Goal: Task Accomplishment & Management: Manage account settings

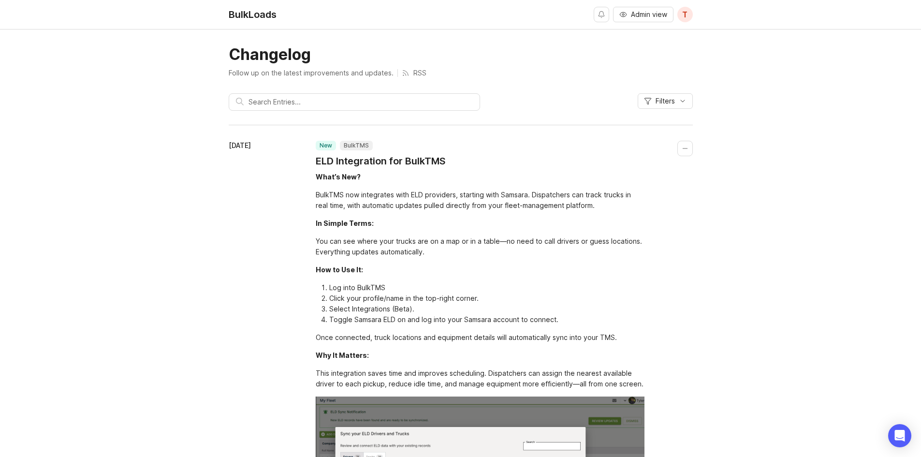
click at [656, 10] on span "Admin view" at bounding box center [649, 15] width 36 height 10
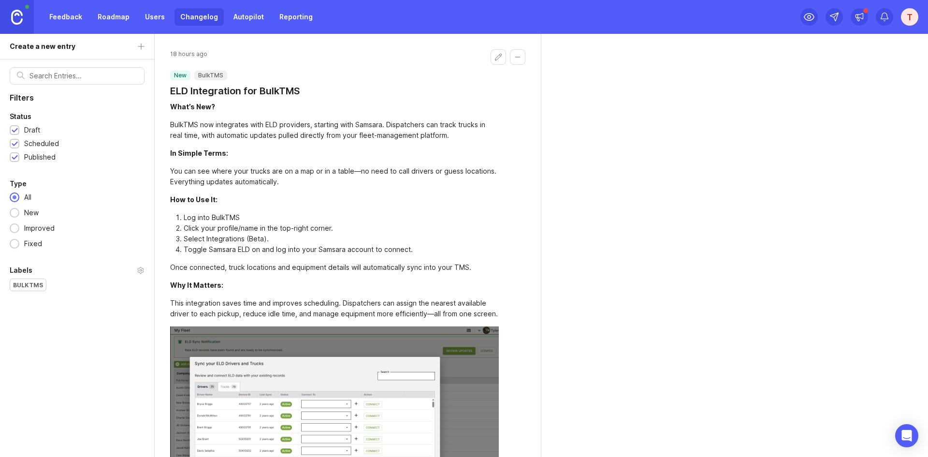
click at [18, 10] on img at bounding box center [17, 17] width 12 height 15
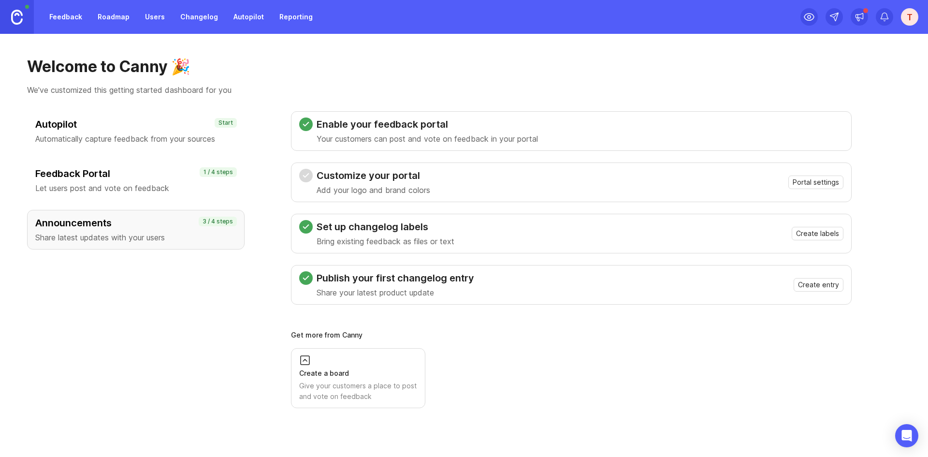
click at [909, 20] on div "T" at bounding box center [909, 16] width 17 height 17
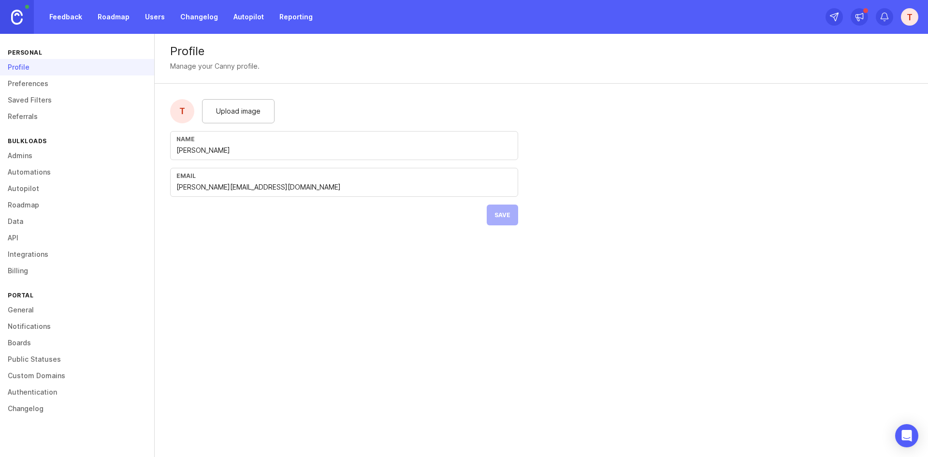
click at [45, 391] on link "Authentication" at bounding box center [77, 392] width 154 height 16
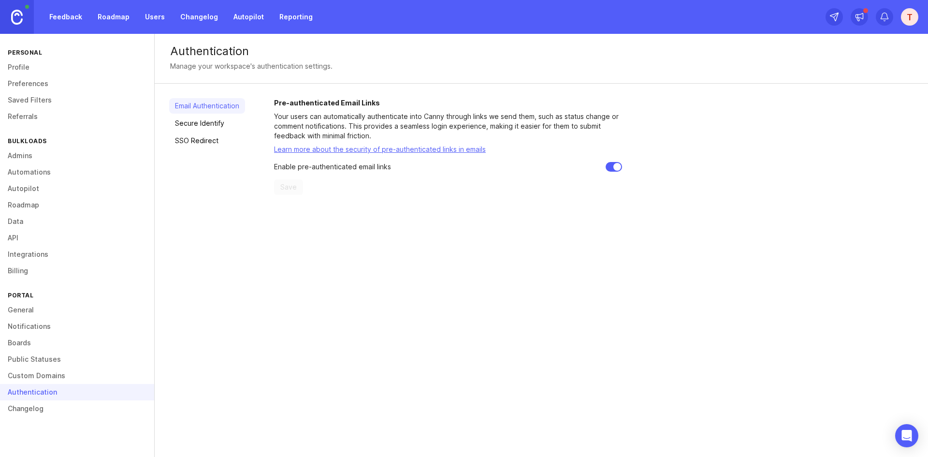
click at [47, 378] on link "Custom Domains" at bounding box center [77, 375] width 154 height 16
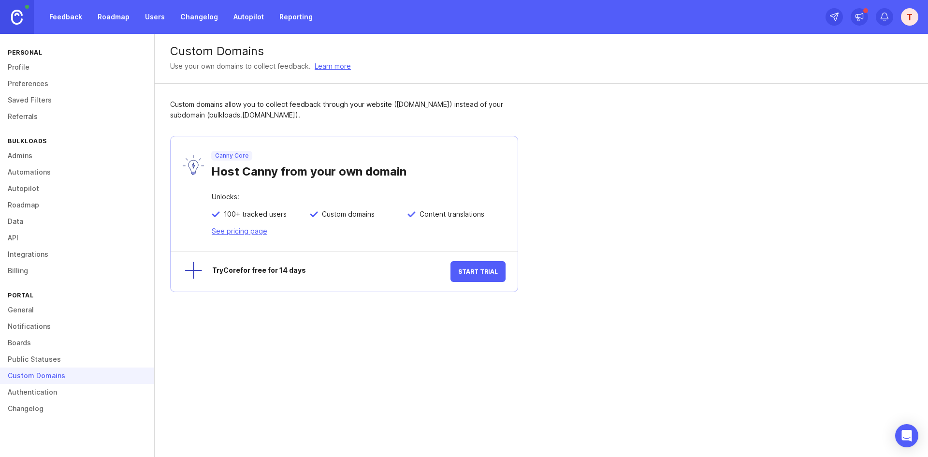
click at [49, 386] on link "Authentication" at bounding box center [77, 392] width 154 height 16
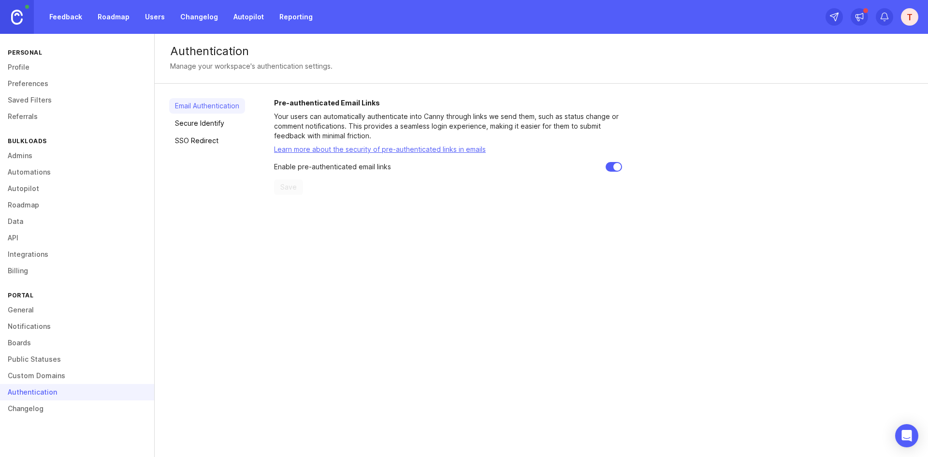
click at [183, 135] on link "SSO Redirect" at bounding box center [207, 140] width 76 height 15
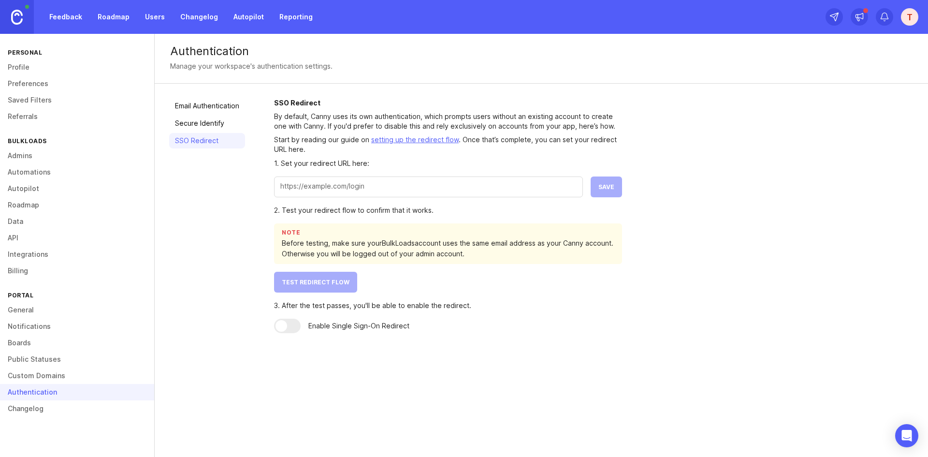
click at [338, 185] on input "text" at bounding box center [428, 186] width 296 height 11
paste input "https://www.bulkloads.com/login/"
type input "https://www.bulkloads.com/login/"
click at [619, 186] on button "Save" at bounding box center [606, 186] width 31 height 21
click at [348, 286] on button "Test Redirect Flow" at bounding box center [315, 282] width 83 height 21
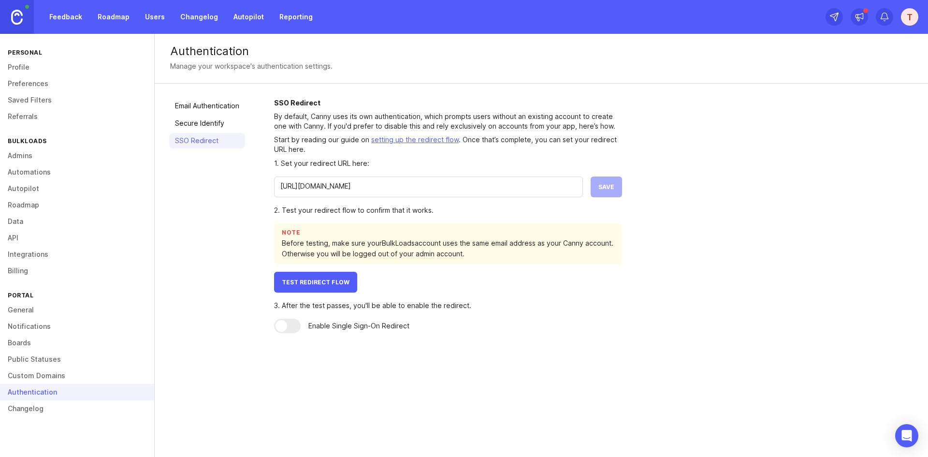
click at [287, 327] on div at bounding box center [282, 326] width 12 height 12
click at [287, 326] on div at bounding box center [282, 326] width 12 height 12
click at [289, 326] on div at bounding box center [287, 326] width 27 height 15
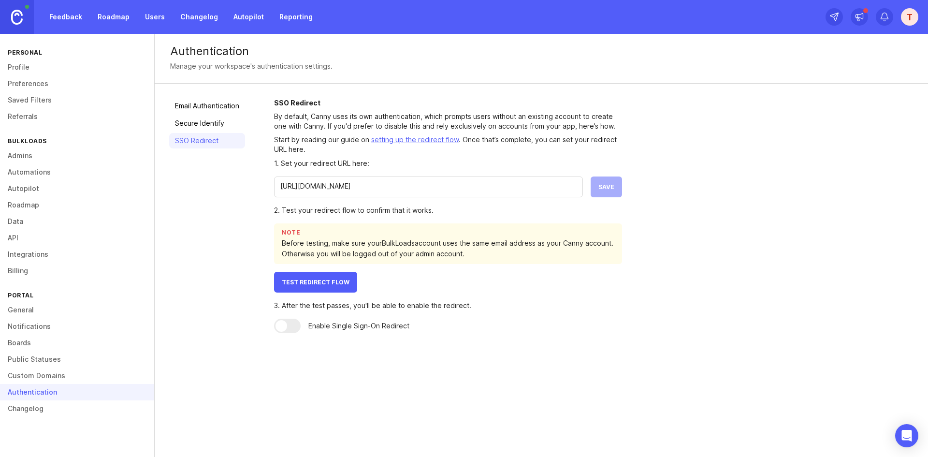
click at [290, 326] on div at bounding box center [287, 326] width 27 height 15
click at [287, 323] on div at bounding box center [282, 326] width 12 height 12
click at [330, 275] on button "Test Redirect Flow" at bounding box center [315, 282] width 83 height 21
click at [656, 224] on div "SSO Redirect By default, Canny uses its own authentication, which prompts users…" at bounding box center [594, 215] width 640 height 235
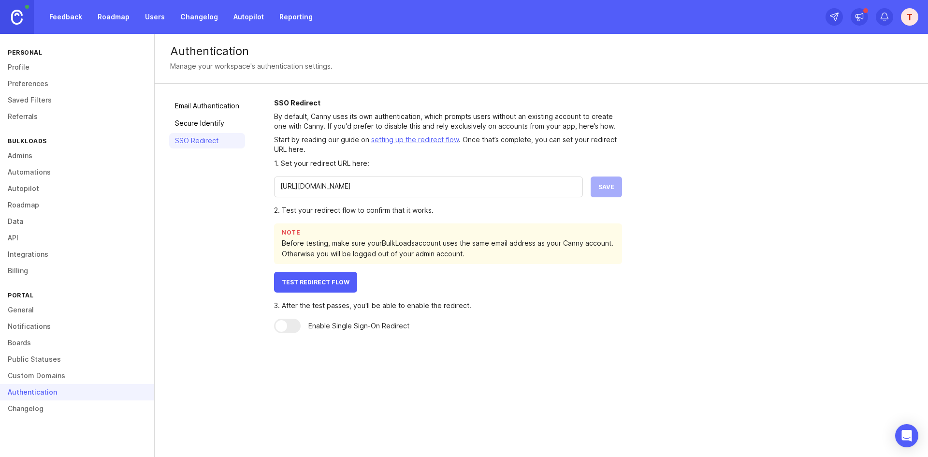
click at [284, 327] on div at bounding box center [282, 326] width 12 height 12
click at [419, 137] on link "setting up the redirect flow" at bounding box center [415, 139] width 88 height 8
click at [754, 229] on div "SSO Redirect By default, Canny uses its own authentication, which prompts users…" at bounding box center [594, 215] width 640 height 235
click at [60, 404] on link "Changelog" at bounding box center [77, 408] width 154 height 16
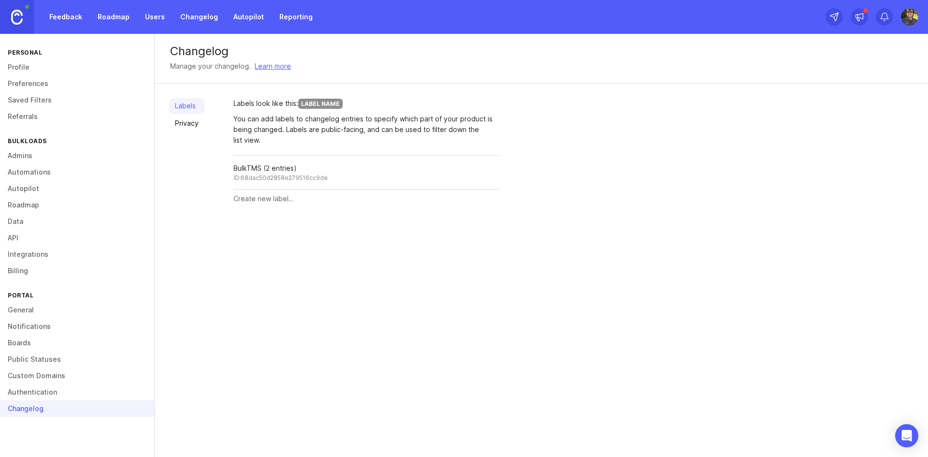
click at [291, 201] on input "text" at bounding box center [367, 198] width 266 height 11
type input "B"
type input "Load Board"
click at [483, 199] on span "Create" at bounding box center [481, 198] width 24 height 7
click at [482, 239] on button "Create" at bounding box center [481, 232] width 38 height 17
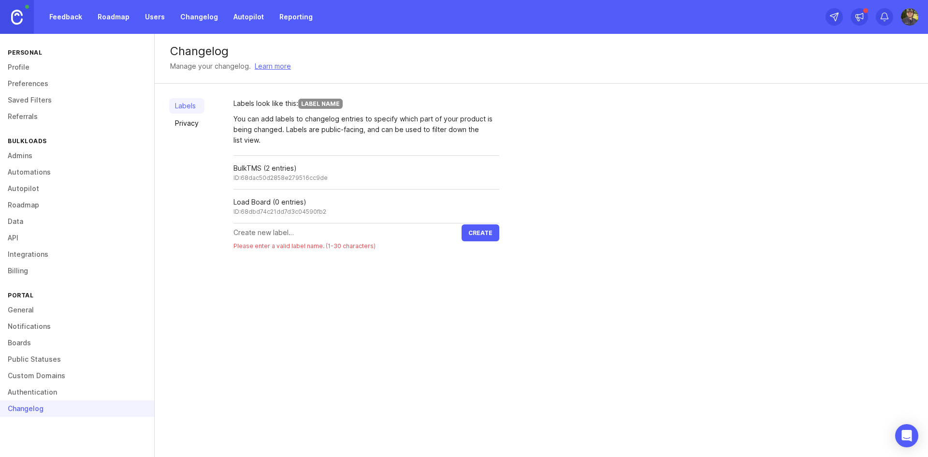
click at [483, 235] on span "Create" at bounding box center [481, 232] width 24 height 7
click at [389, 232] on input "text" at bounding box center [348, 232] width 228 height 11
type input "Mobile App"
click at [475, 234] on span "Create" at bounding box center [481, 232] width 24 height 7
click at [400, 270] on input "text" at bounding box center [348, 266] width 228 height 11
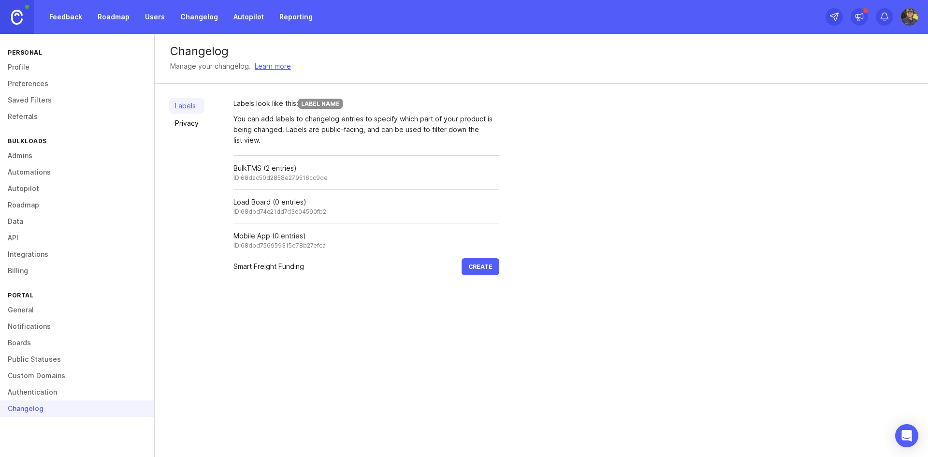
type input "Smart Freight Funding"
click at [480, 277] on div "Labels Privacy Labels look like this: Label Name You can add labels to changelo…" at bounding box center [542, 187] width 774 height 206
click at [484, 265] on span "Create" at bounding box center [481, 266] width 24 height 7
click at [382, 310] on div "Labels Privacy Labels look like this: Label Name You can add labels to changelo…" at bounding box center [542, 204] width 774 height 240
click at [314, 291] on div at bounding box center [348, 300] width 228 height 18
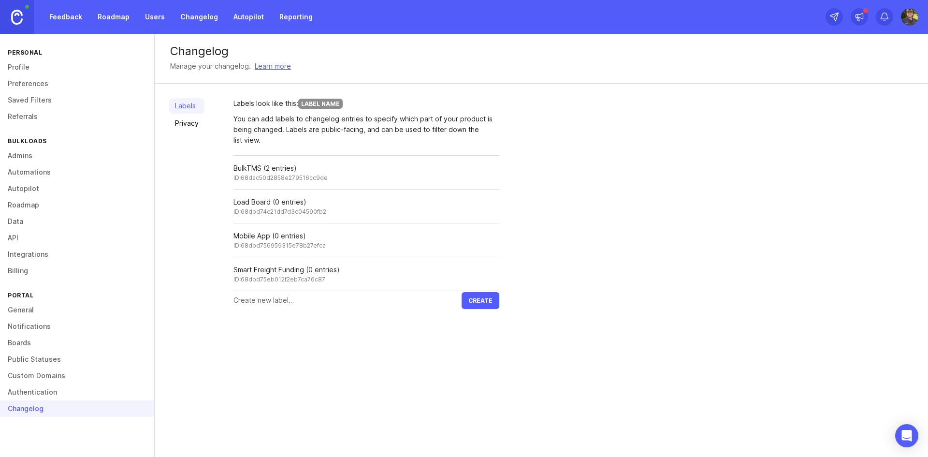
click at [307, 298] on input "text" at bounding box center [348, 300] width 228 height 11
click at [584, 210] on div "Labels Privacy Labels look like this: Label Name You can add labels to changelo…" at bounding box center [542, 204] width 774 height 240
click at [190, 124] on link "Privacy" at bounding box center [186, 123] width 35 height 15
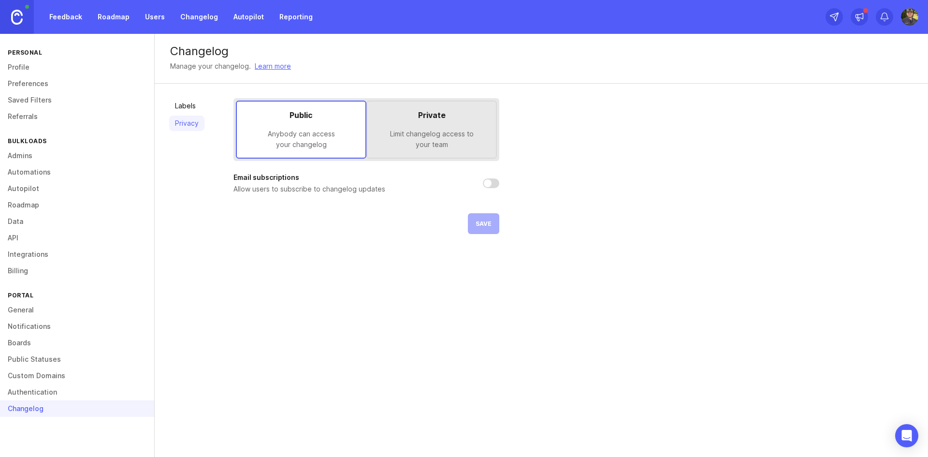
click at [493, 186] on input "checkbox" at bounding box center [491, 183] width 16 height 10
drag, startPoint x: 501, startPoint y: 182, endPoint x: 495, endPoint y: 182, distance: 6.3
click at [501, 182] on div "Labels Privacy Public Anybody can access your changelog Private Limit changelog…" at bounding box center [542, 166] width 774 height 165
click at [495, 182] on input "checkbox" at bounding box center [491, 183] width 16 height 10
checkbox input "false"
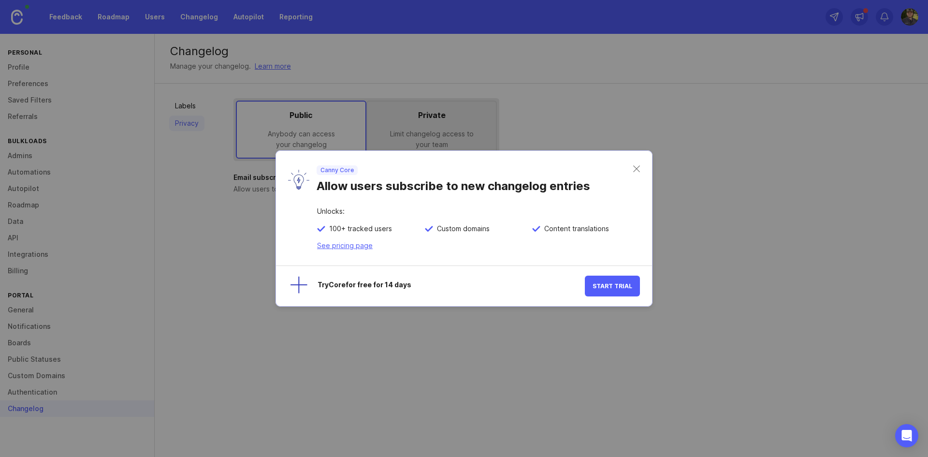
click at [627, 162] on div "Canny Core Allow users subscribe to new changelog entries" at bounding box center [464, 179] width 376 height 57
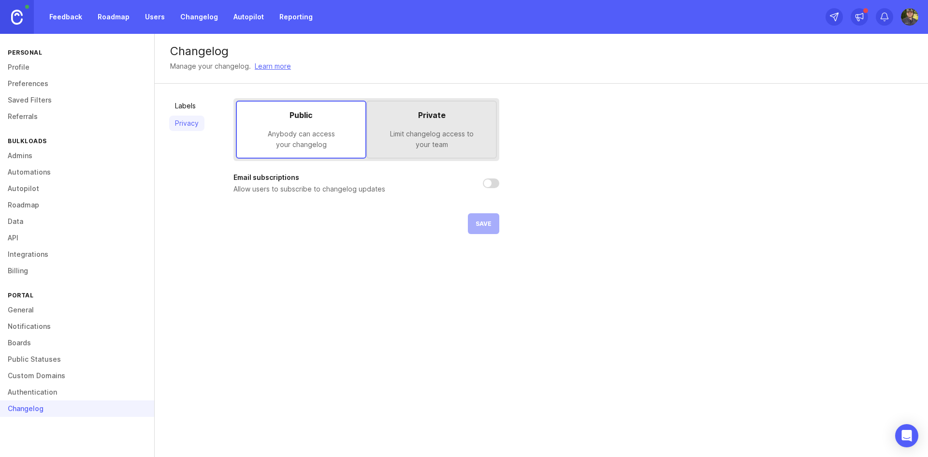
click at [24, 65] on link "Profile" at bounding box center [77, 67] width 154 height 16
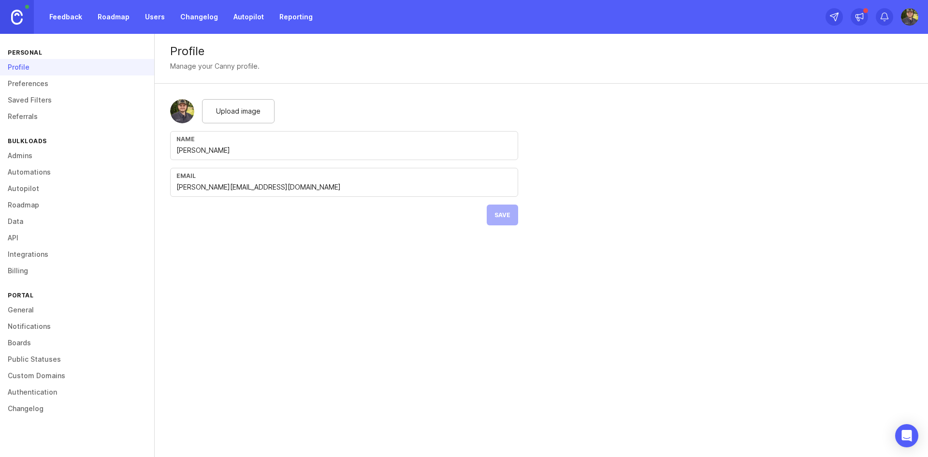
click at [380, 105] on div "Upload image" at bounding box center [344, 111] width 348 height 24
click at [98, 21] on link "Roadmap" at bounding box center [114, 16] width 44 height 17
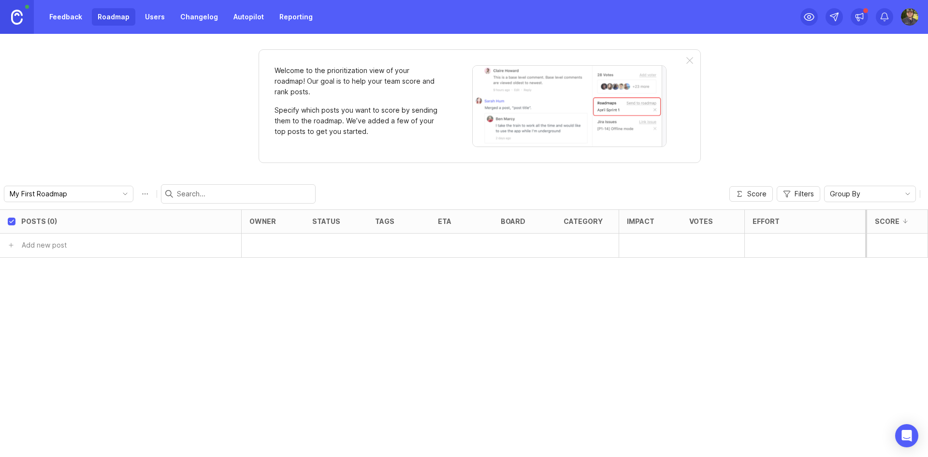
click at [158, 23] on link "Users" at bounding box center [154, 16] width 31 height 17
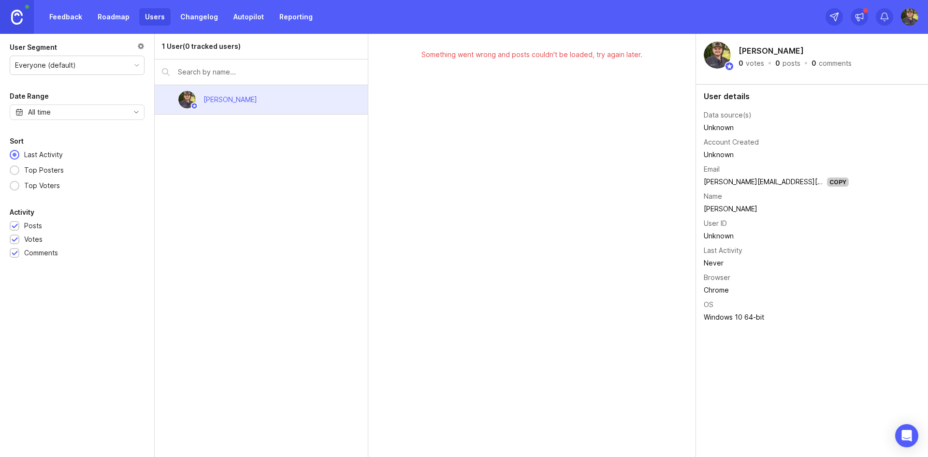
click at [189, 16] on link "Changelog" at bounding box center [199, 16] width 49 height 17
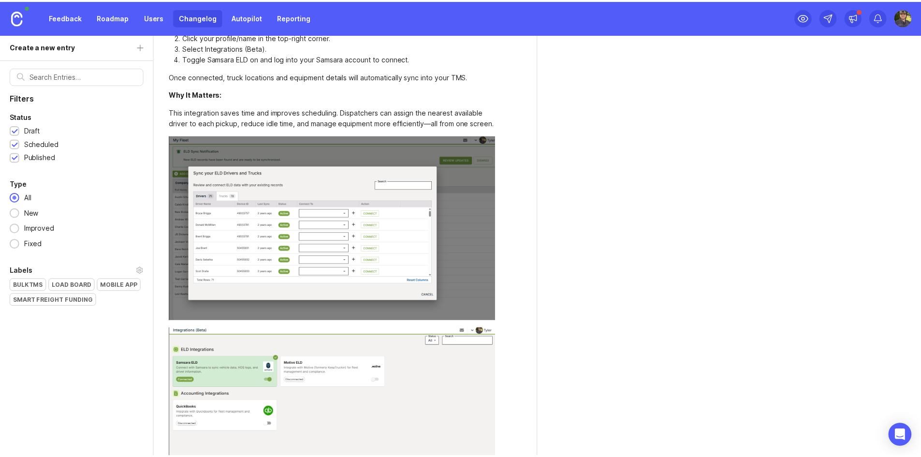
scroll to position [193, 0]
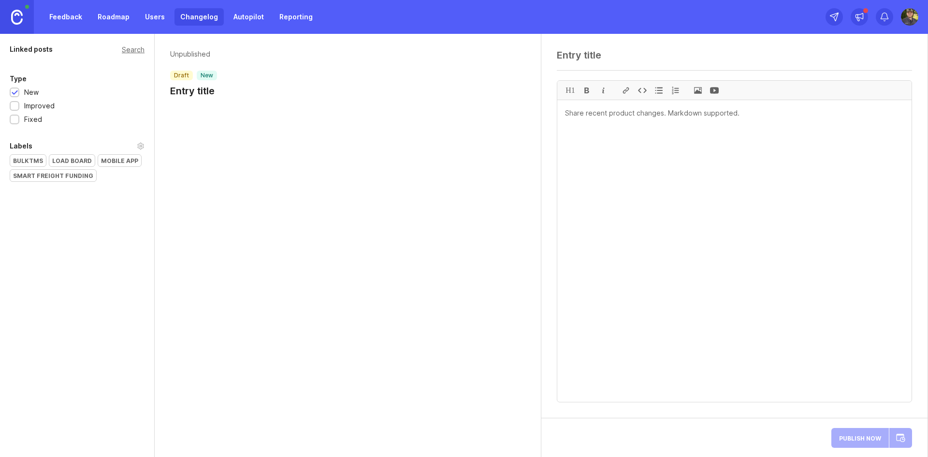
click at [28, 18] on link at bounding box center [17, 17] width 34 height 34
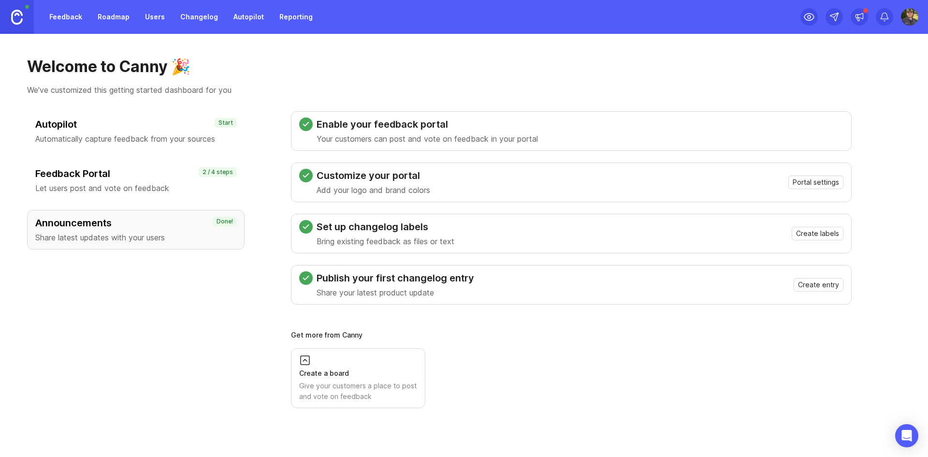
click at [201, 17] on link "Changelog" at bounding box center [199, 16] width 49 height 17
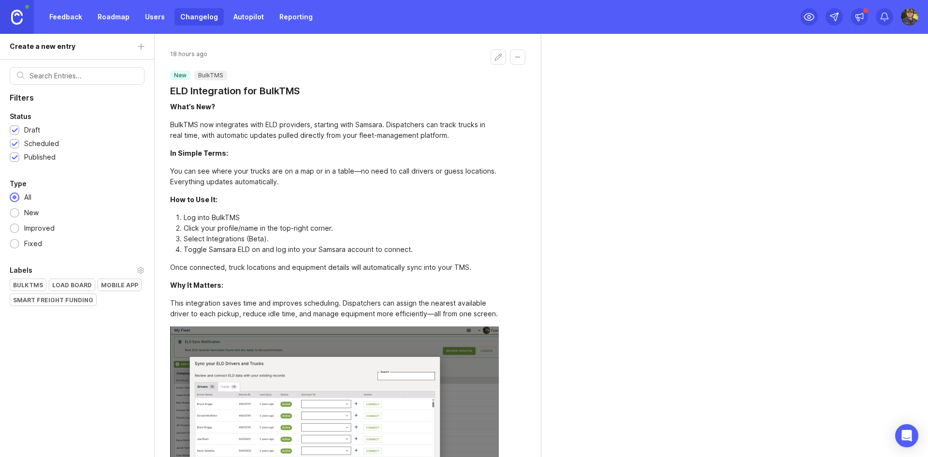
click at [515, 59] on button "Collapse changelog entry" at bounding box center [517, 56] width 15 height 15
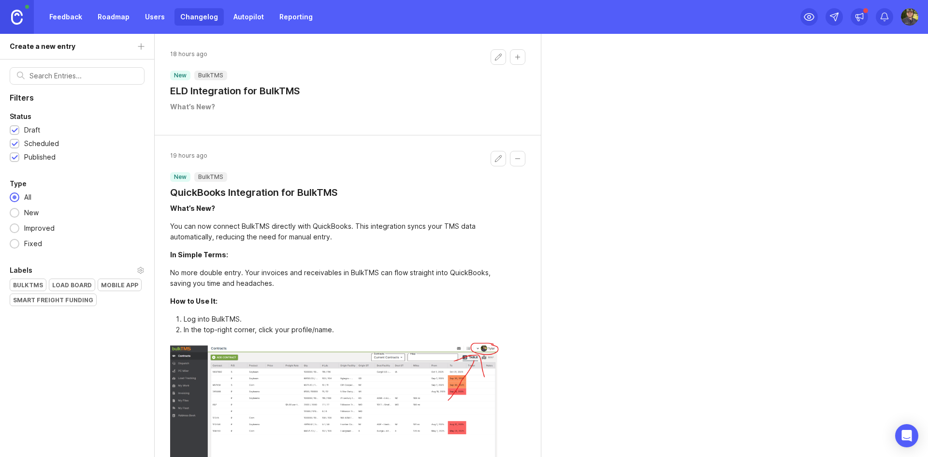
click at [462, 70] on header "18 hours ago new BulkTMS ELD Integration for BulkTMS" at bounding box center [347, 73] width 355 height 48
click at [368, 94] on header "18 hours ago new BulkTMS ELD Integration for BulkTMS" at bounding box center [347, 73] width 355 height 48
click at [250, 94] on h1 "ELD Integration for BulkTMS" at bounding box center [235, 91] width 130 height 14
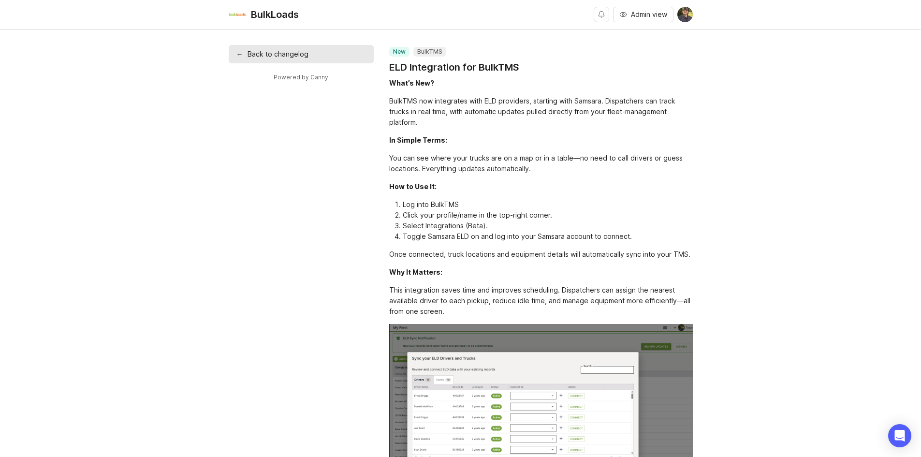
click at [268, 53] on link "← Back to changelog" at bounding box center [301, 54] width 145 height 18
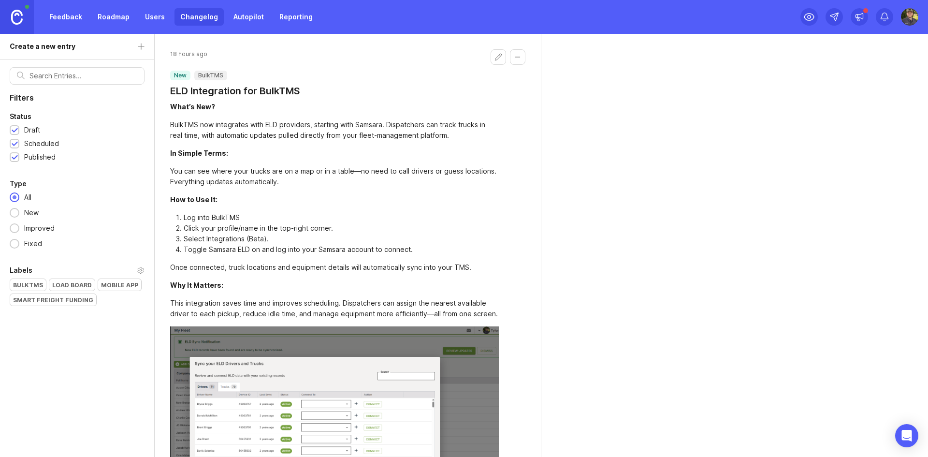
click at [65, 18] on link "Feedback" at bounding box center [66, 16] width 44 height 17
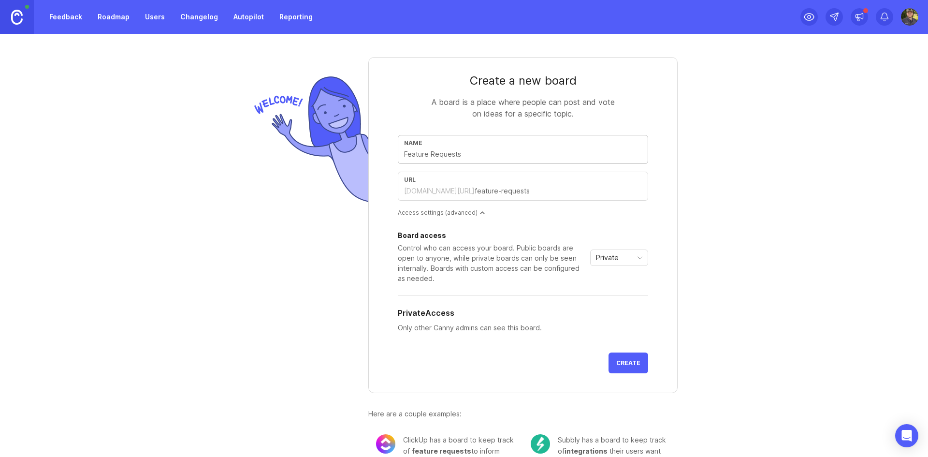
click at [627, 258] on div "Private" at bounding box center [612, 257] width 42 height 15
click at [656, 234] on form "Create a new board A board is a place where people can post and vote on ideas f…" at bounding box center [522, 225] width 309 height 336
click at [465, 214] on div "Access settings (advanced)" at bounding box center [523, 212] width 250 height 8
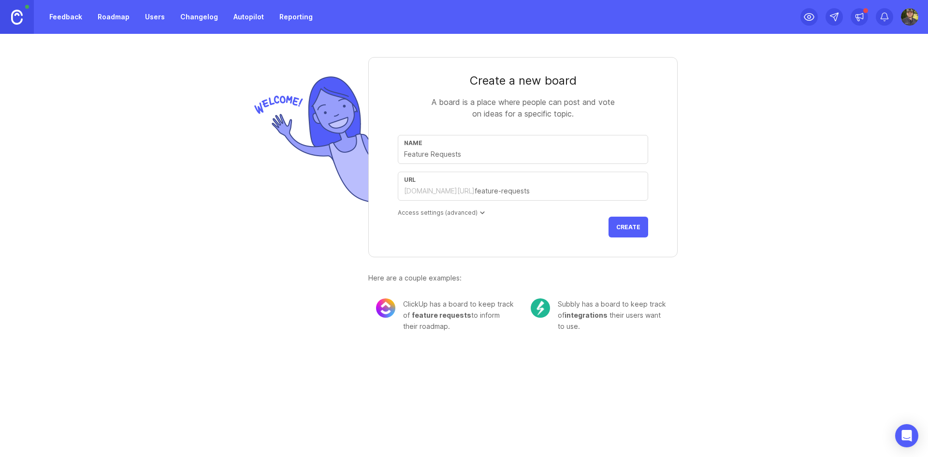
click at [465, 214] on div "Access settings (advanced)" at bounding box center [523, 212] width 250 height 8
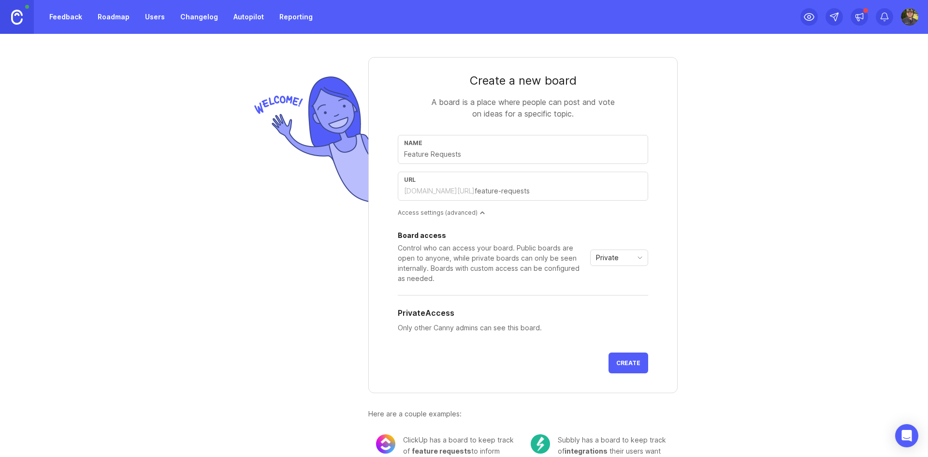
click at [473, 153] on input "text" at bounding box center [523, 154] width 238 height 11
click at [577, 149] on input "text" at bounding box center [523, 154] width 238 height 11
type input "L"
type input "l"
type input "Lo"
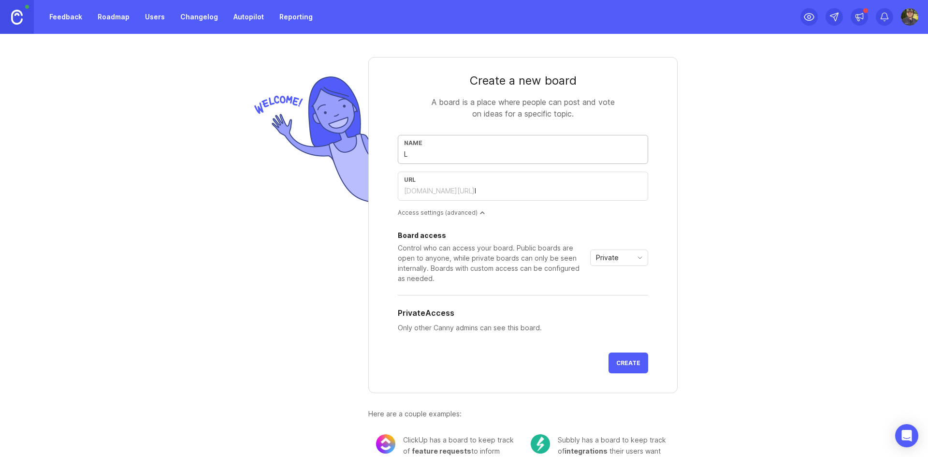
type input "lo"
type input "Loa"
type input "loa"
type input "Load"
type input "load"
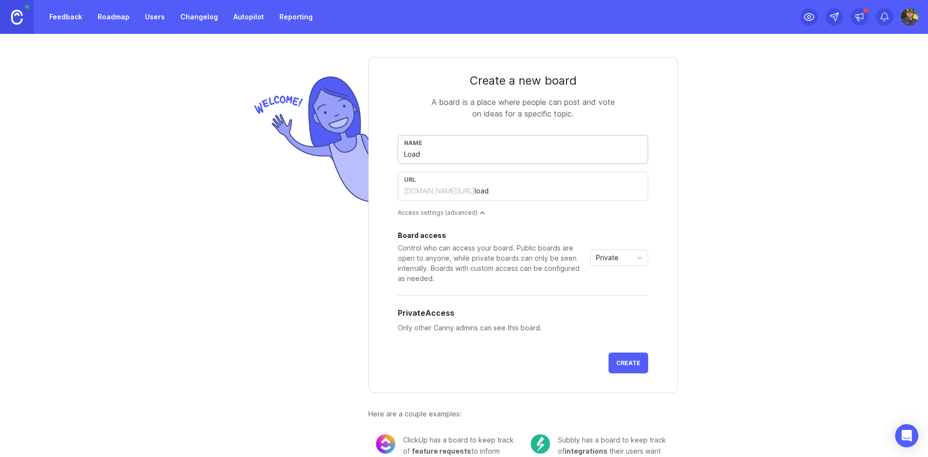
type input "Loadb"
type input "loadb"
type input "Load"
type input "load"
type input "Load B"
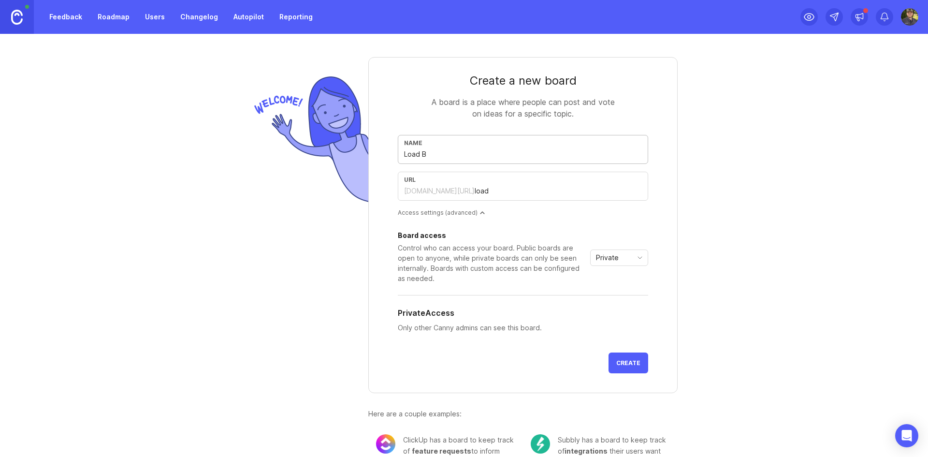
type input "load-b"
type input "Load Bo"
type input "load-bo"
type input "Load Boa"
type input "load-boa"
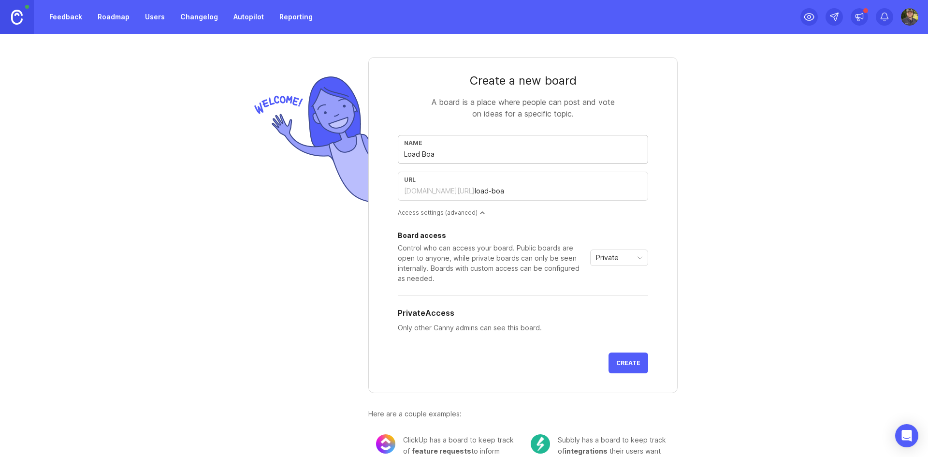
type input "Load Boar"
type input "load-boar"
type input "Load Board"
type input "load-board"
type input "Load Board"
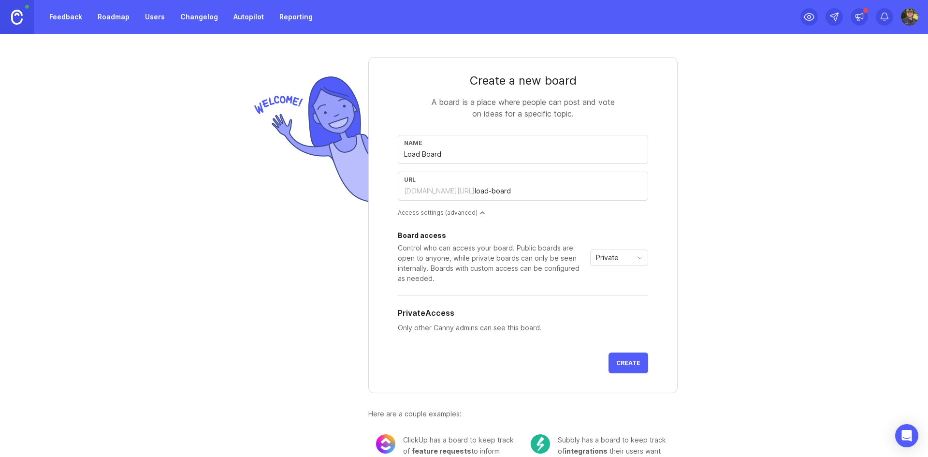
click at [617, 354] on button "Create" at bounding box center [629, 362] width 40 height 21
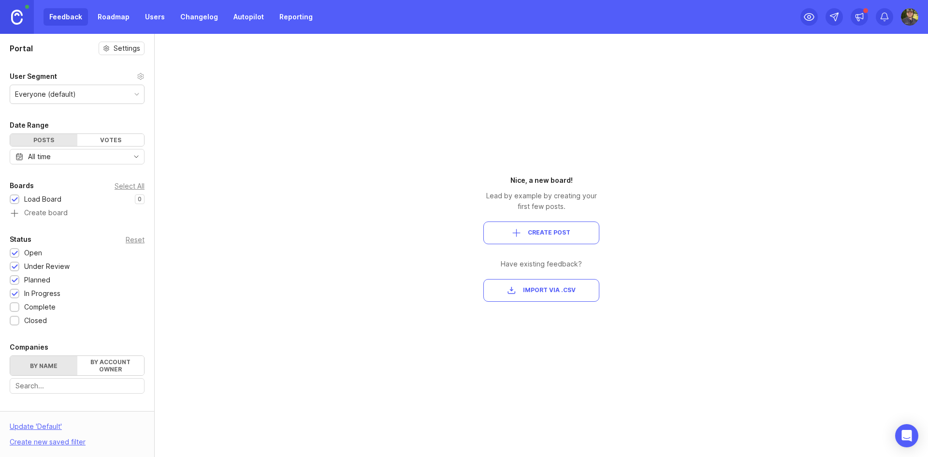
click at [113, 89] on div "Everyone (default)" at bounding box center [77, 94] width 134 height 18
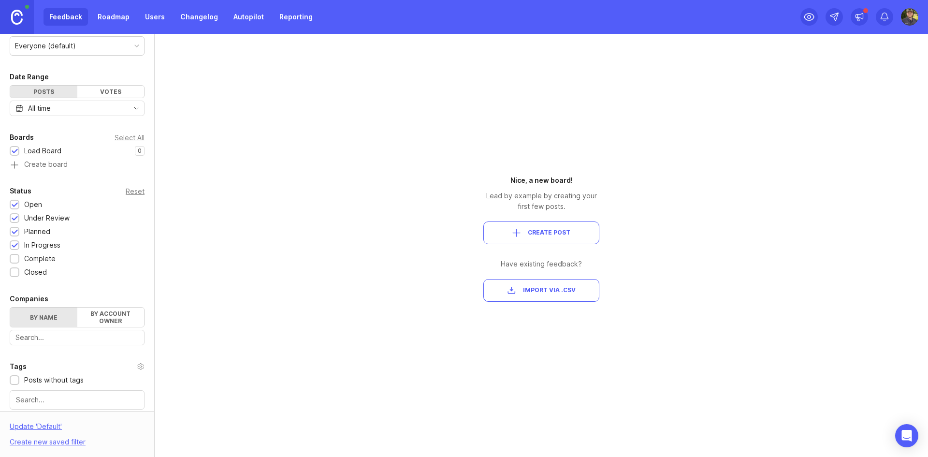
click at [121, 93] on div "Votes" at bounding box center [110, 92] width 67 height 12
click at [59, 95] on div "Posts" at bounding box center [43, 92] width 67 height 12
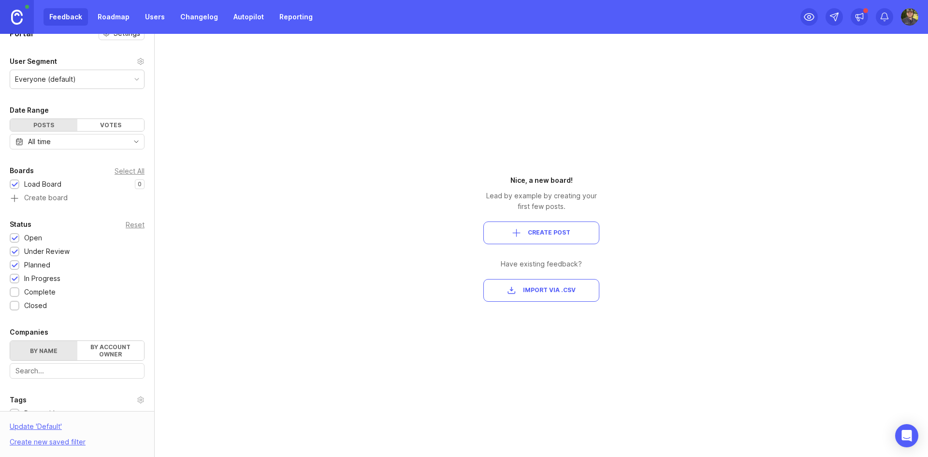
scroll to position [0, 0]
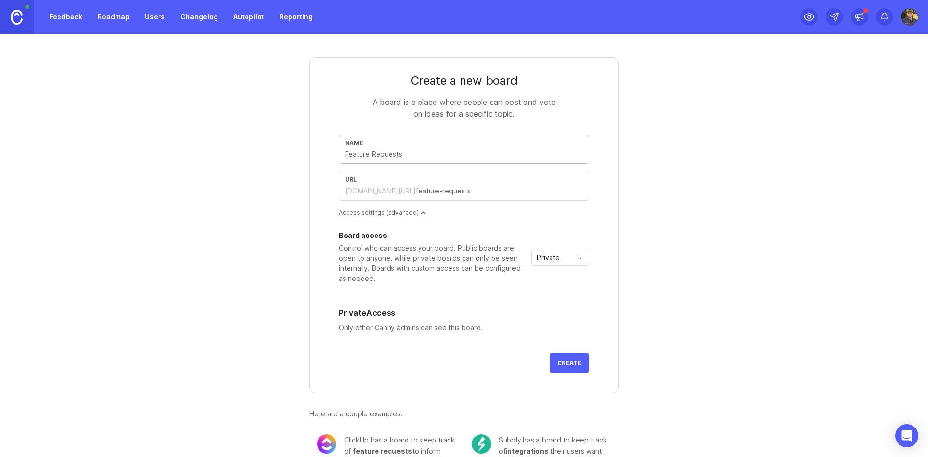
type input "B"
type input "b"
type input "Bu"
type input "bu"
type input "Bul"
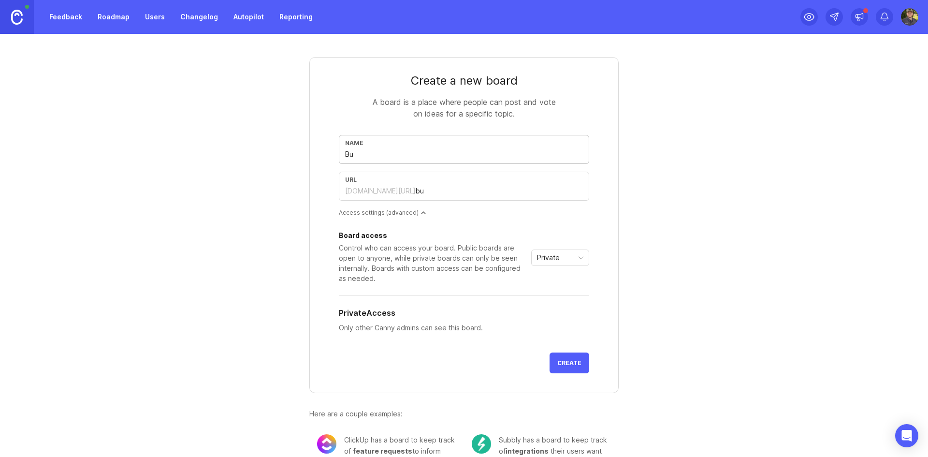
type input "bul"
type input "Bulk"
type input "bulk"
type input "BulkT"
type input "bulkt"
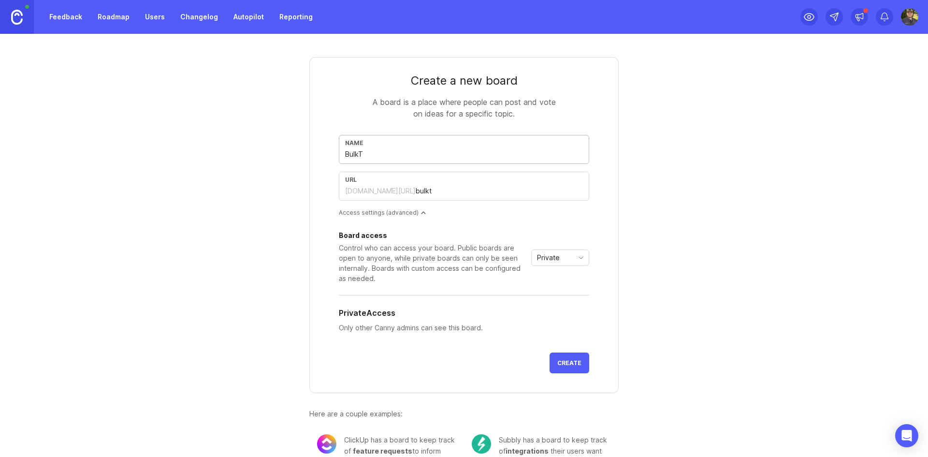
type input "BulkTM"
type input "bulktm"
type input "BulkTMS"
type input "bulktms"
type input "BulkTMS"
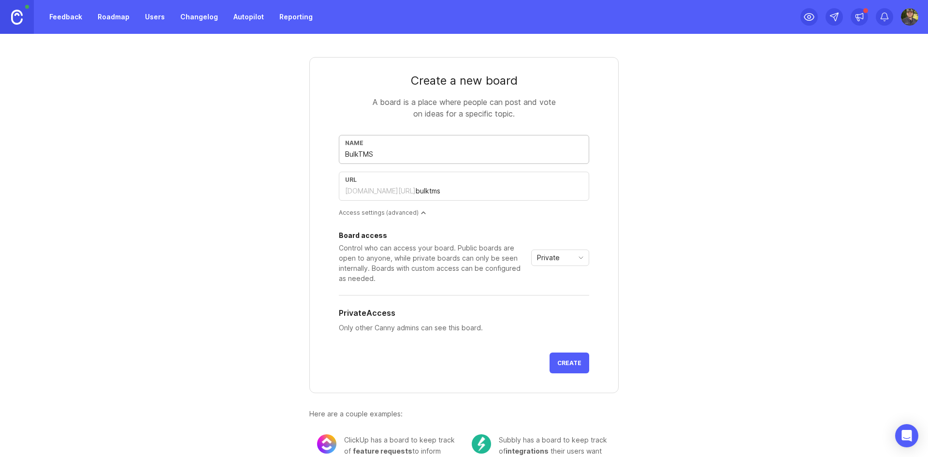
click at [557, 364] on span "Create" at bounding box center [569, 362] width 24 height 7
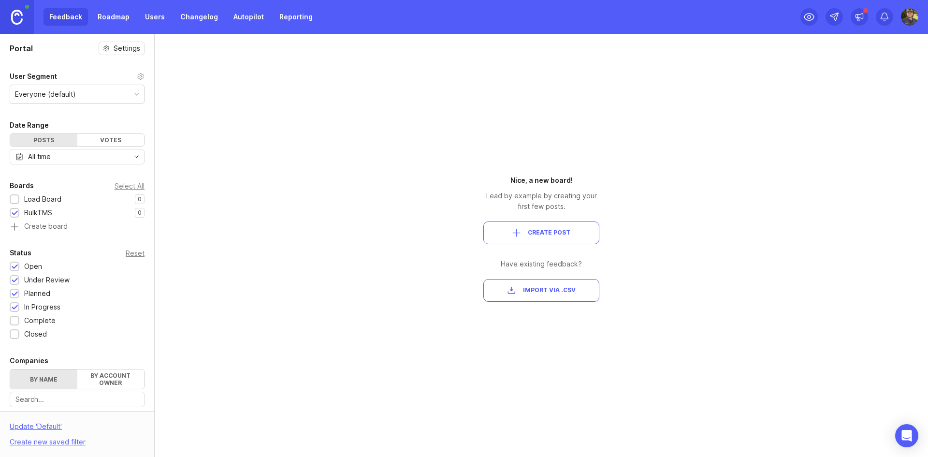
click at [14, 213] on div at bounding box center [15, 213] width 6 height 7
click at [19, 216] on div at bounding box center [15, 213] width 10 height 10
click at [16, 198] on div at bounding box center [15, 199] width 6 height 7
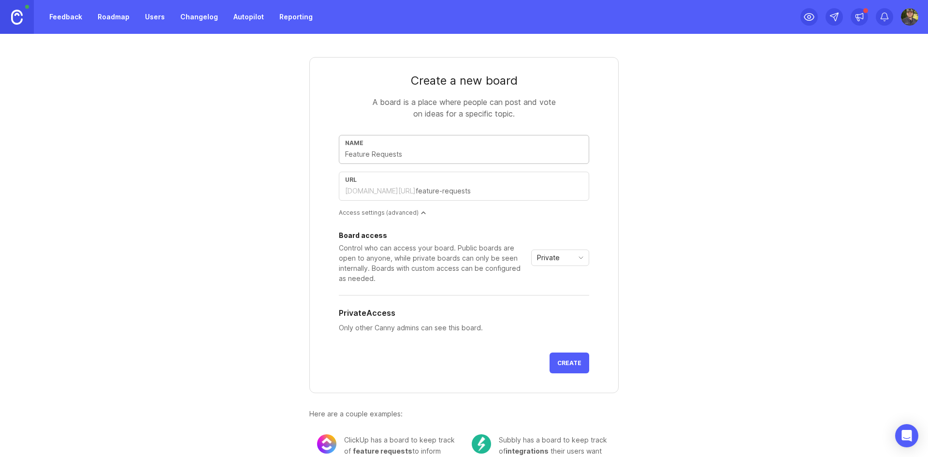
click at [405, 164] on div "Name url bulkloads.canny.io/" at bounding box center [464, 171] width 250 height 73
click at [407, 150] on input "text" at bounding box center [464, 154] width 238 height 11
type input "S"
type input "s"
type input "Sm"
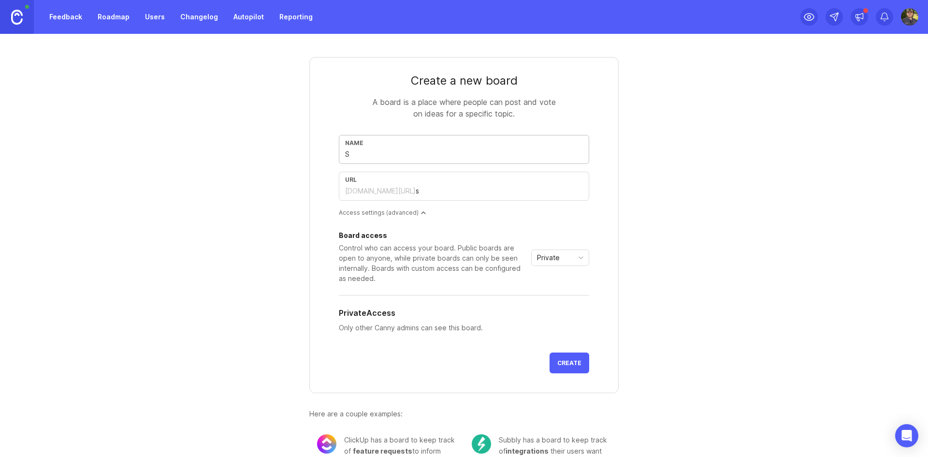
type input "sm"
type input "Sma"
type input "sma"
type input "Smar"
type input "smar"
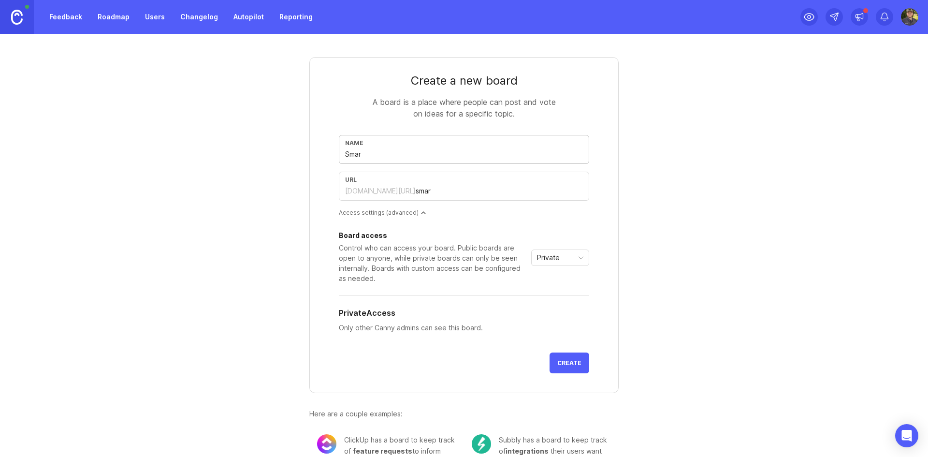
type input "Smart"
type input "smart"
type input "Smart F"
type input "smart-f"
type input "Smart Fr"
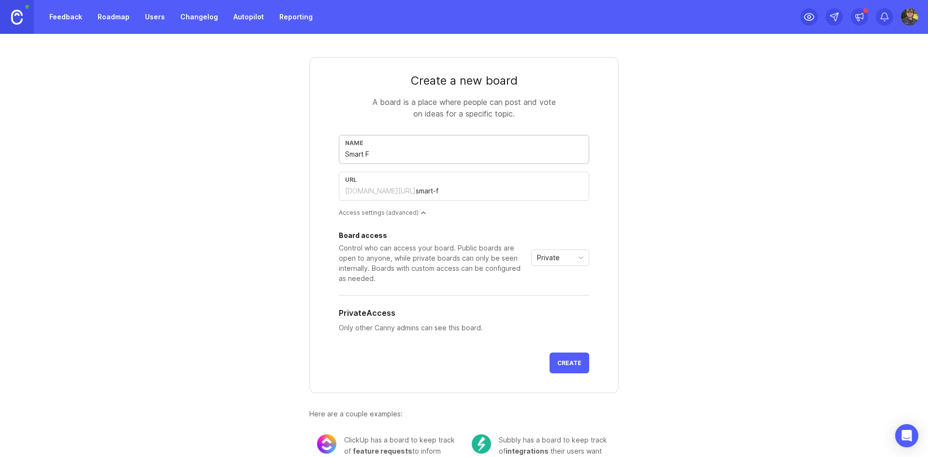
type input "smart-fr"
type input "Smart Fre"
type input "smart-fre"
type input "Smart Frei"
type input "smart-frei"
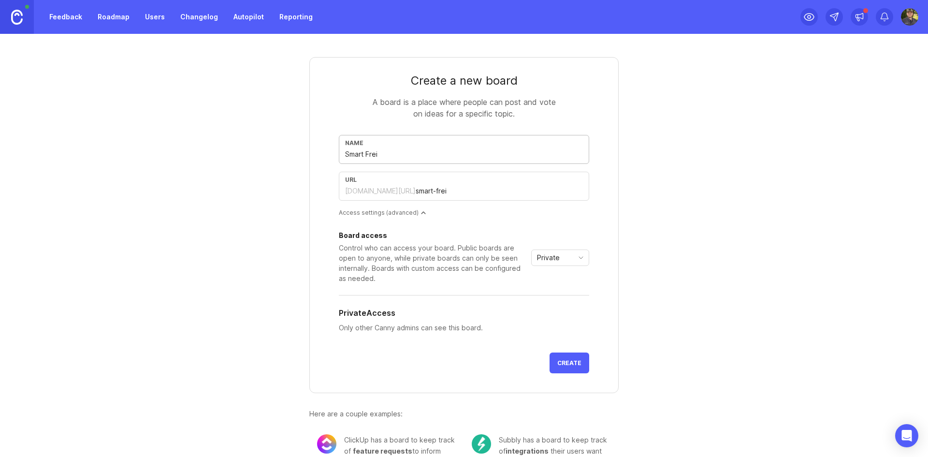
type input "Smart Fre"
type input "smart-fre"
type input "Smart Fr"
type input "smart-fr"
type input "Smart F"
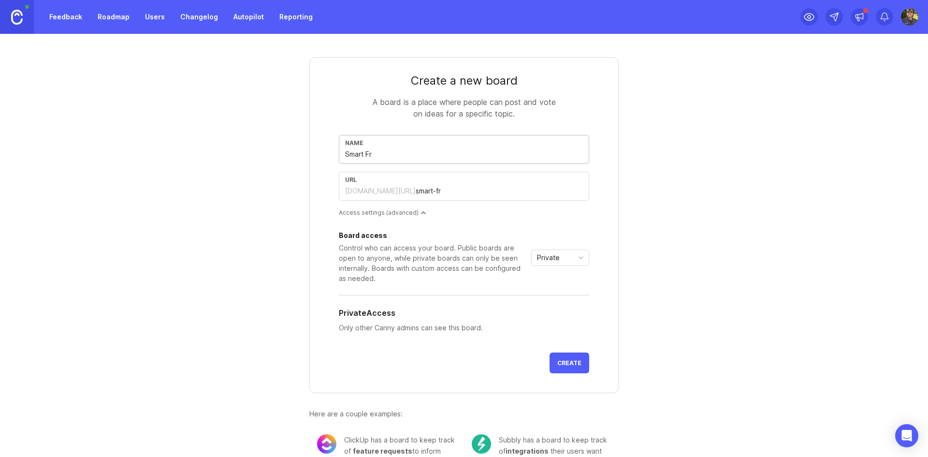
type input "smart-f"
type input "Smart"
type input "smart"
type input "Smar"
type input "smar"
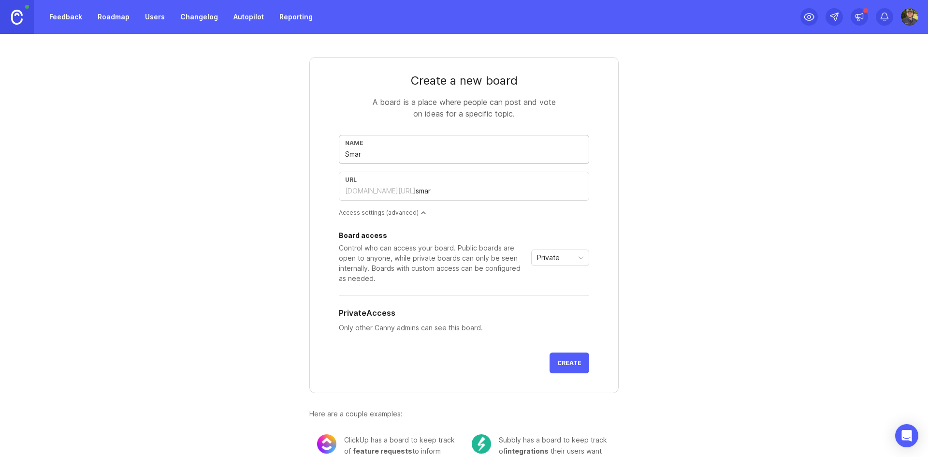
type input "Sma"
type input "sma"
type input "Sm"
type input "sm"
type input "S"
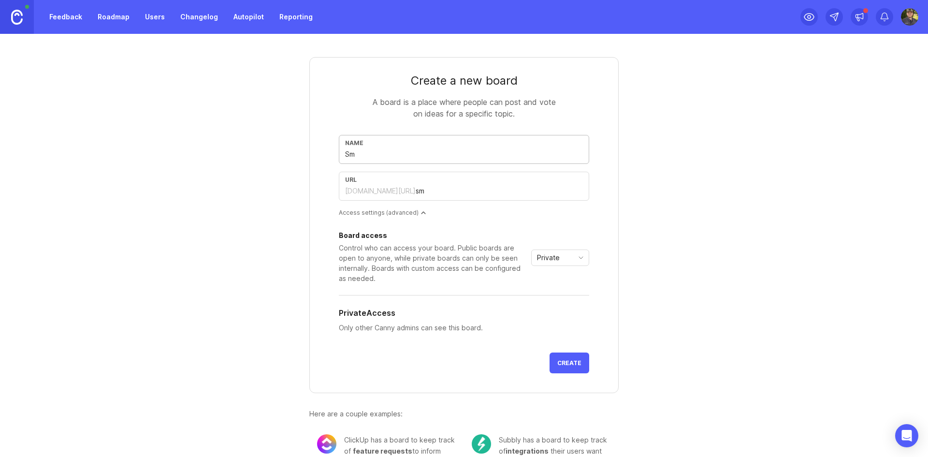
type input "s"
type input "M"
type input "m"
type input "Mo"
type input "mo"
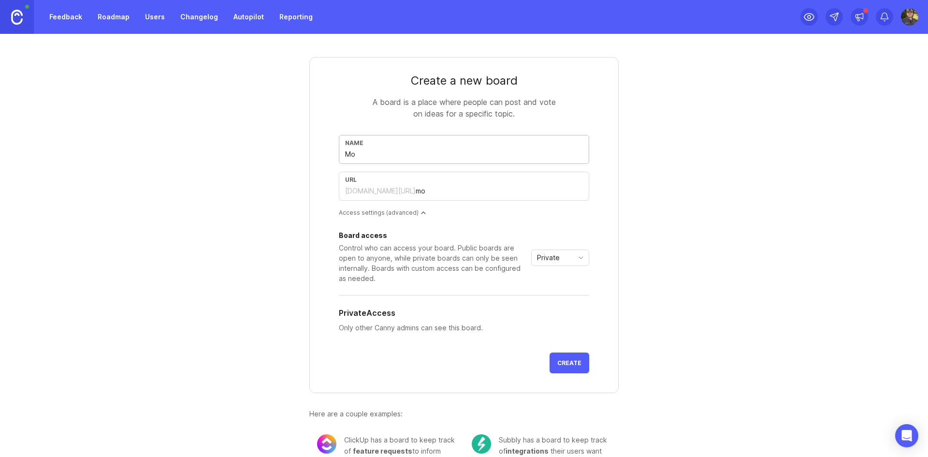
type input "Mob"
type input "mob"
type input "Mobi"
type input "mobi"
type input "Mobil"
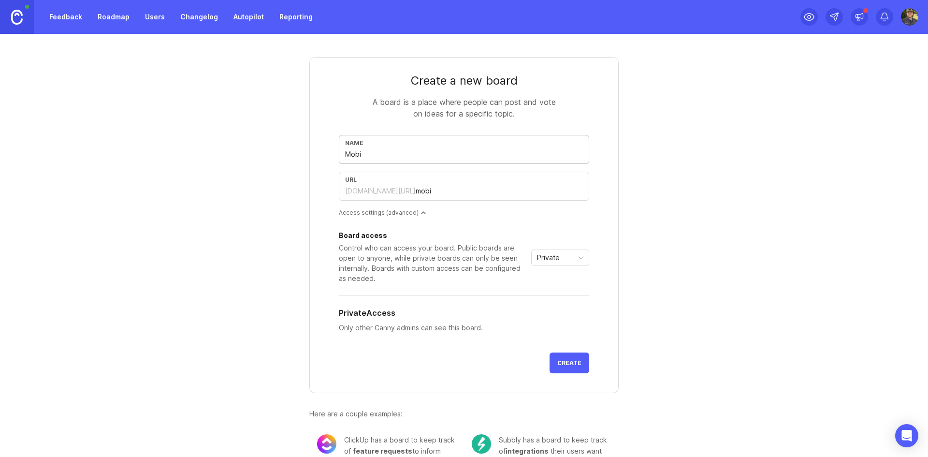
type input "mobil"
type input "Mobile"
type input "mobile"
type input "Mobile A"
type input "mobile-a"
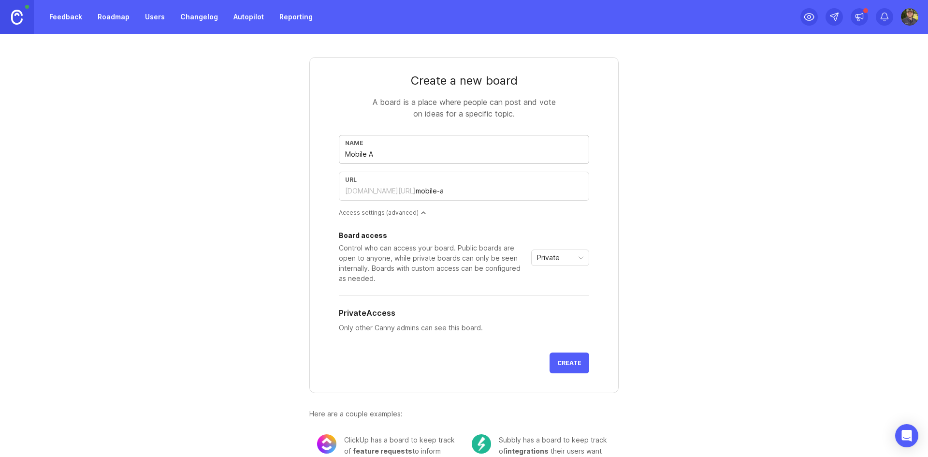
type input "Mobile Ap"
type input "mobile-ap"
type input "Mobile App"
type input "mobile-app"
type input "Mobile App"
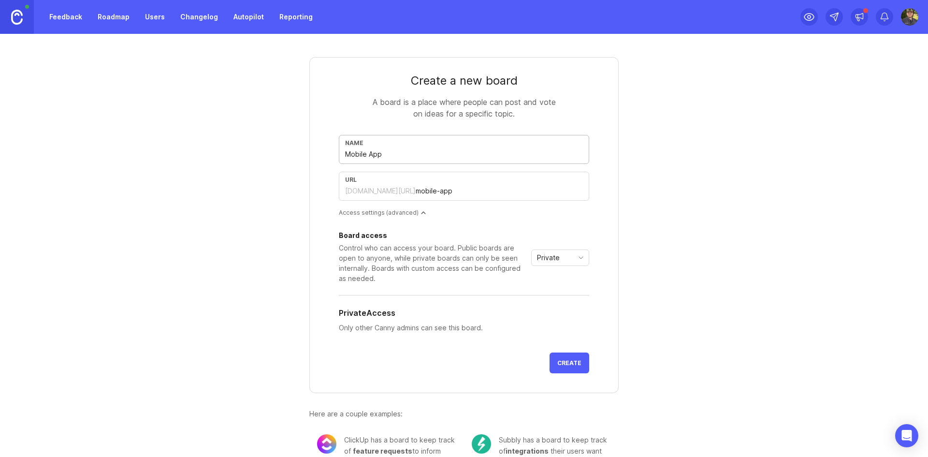
click at [556, 369] on button "Create" at bounding box center [570, 362] width 40 height 21
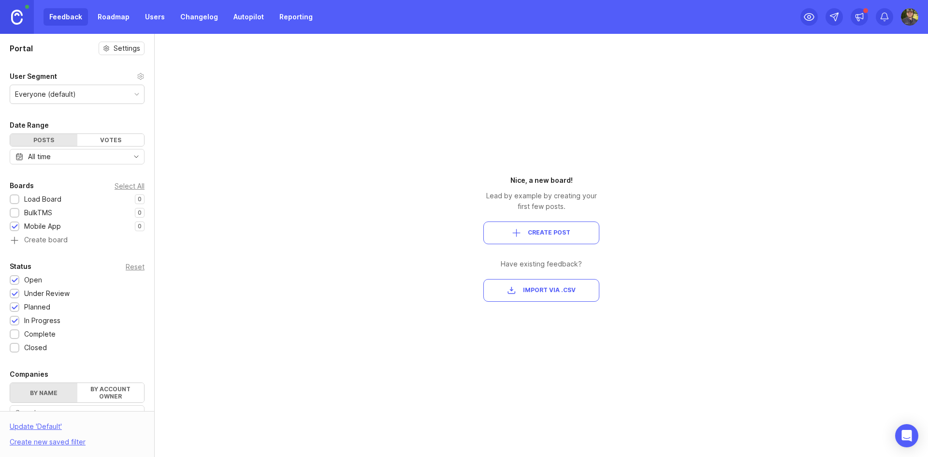
click at [201, 15] on link "Changelog" at bounding box center [199, 16] width 49 height 17
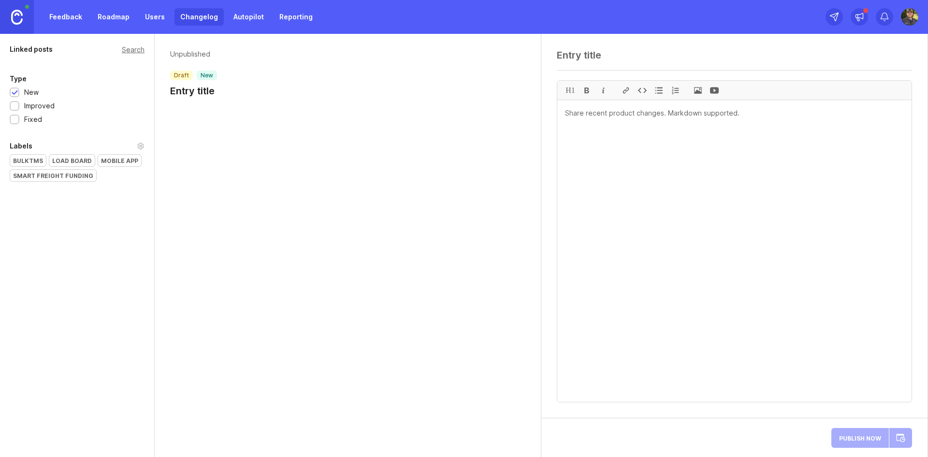
click at [597, 51] on textarea at bounding box center [734, 55] width 355 height 12
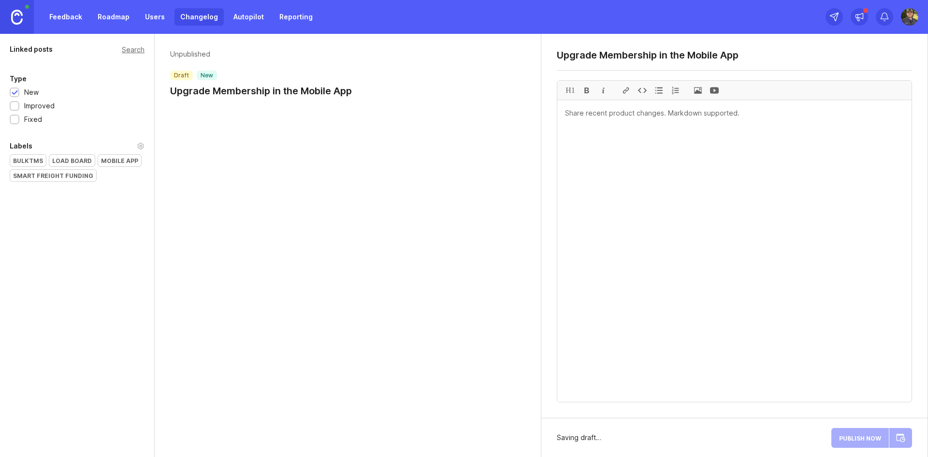
type textarea "Upgrade Membership in the Mobile App"
click at [683, 209] on textarea at bounding box center [734, 251] width 354 height 302
click at [611, 151] on textarea "**What's New?**" at bounding box center [734, 251] width 354 height 302
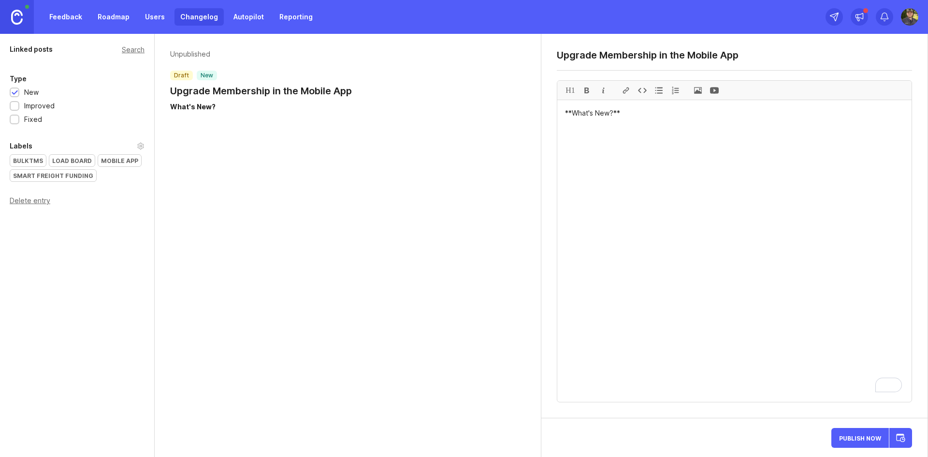
paste textarea "ChatGPT said: Here’s the changelog entry for the new in-app membership upgrade …"
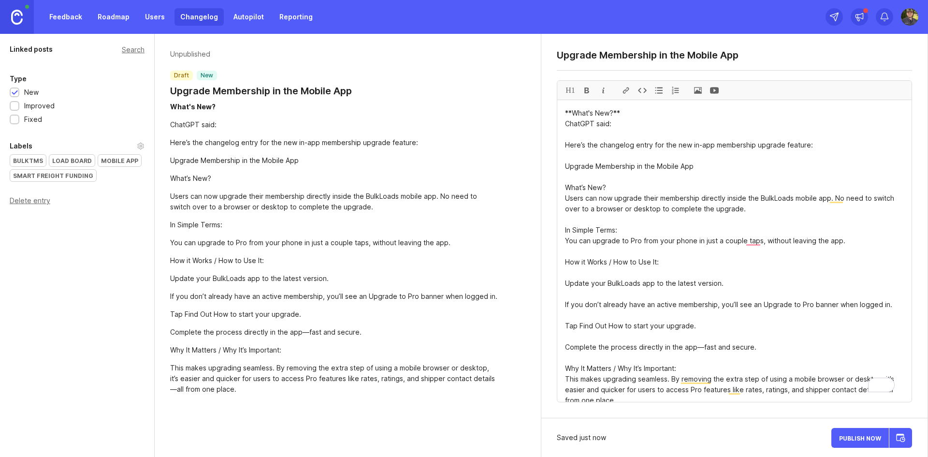
click at [614, 139] on textarea "**What's New?** ChatGPT said: Here’s the changelog entry for the new in-app mem…" at bounding box center [734, 251] width 354 height 302
click at [567, 146] on textarea "**What's New?** ChatGPT said: Here’s the changelog entry for the new in-app mem…" at bounding box center [734, 251] width 354 height 302
drag, startPoint x: 607, startPoint y: 186, endPoint x: 567, endPoint y: 126, distance: 72.1
click at [567, 126] on textarea "**What's New?** ChatGPT said: Here’s the changelog entry for the new in-app mem…" at bounding box center [734, 251] width 354 height 302
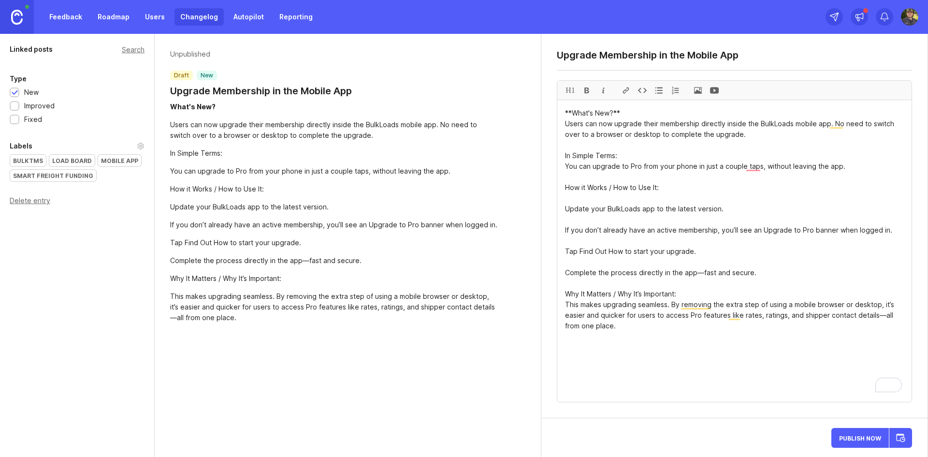
click at [618, 154] on textarea "**What's New?** Users can now upgrade their membership directly inside the Bulk…" at bounding box center [734, 251] width 354 height 302
drag, startPoint x: 659, startPoint y: 187, endPoint x: 609, endPoint y: 192, distance: 51.0
click at [609, 192] on textarea "**What's New?** Users can now upgrade their membership directly inside the Bulk…" at bounding box center [734, 251] width 354 height 302
click at [611, 192] on textarea "**What's New?** Users can now upgrade their membership directly inside the Bulk…" at bounding box center [734, 251] width 354 height 302
click at [588, 205] on textarea "**What's New?** Users can now upgrade their membership directly inside the Bulk…" at bounding box center [734, 251] width 354 height 302
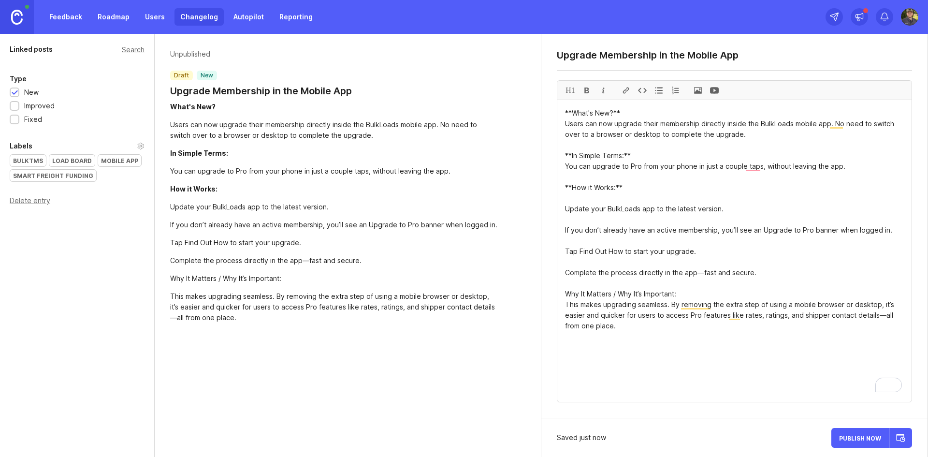
click at [578, 201] on textarea "**What's New?** Users can now upgrade their membership directly inside the Bulk…" at bounding box center [734, 251] width 354 height 302
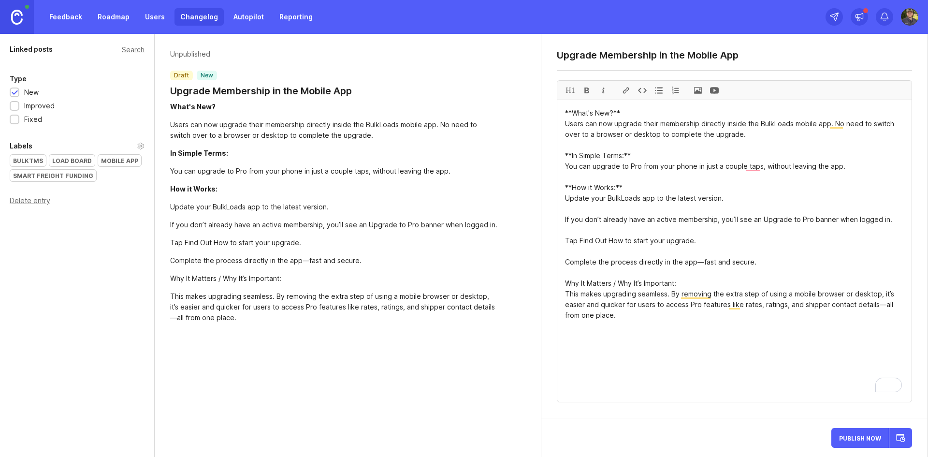
click at [870, 228] on textarea "**What's New?** Users can now upgrade their membership directly inside the Bulk…" at bounding box center [734, 251] width 354 height 302
click at [898, 222] on textarea "**What's New?** Users can now upgrade their membership directly inside the Bulk…" at bounding box center [734, 251] width 354 height 302
click at [869, 224] on textarea "**What's New?** Users can now upgrade their membership directly inside the Bulk…" at bounding box center [734, 251] width 354 height 302
click at [869, 227] on textarea "**What's New?** Users can now upgrade their membership directly inside the Bulk…" at bounding box center [734, 251] width 354 height 302
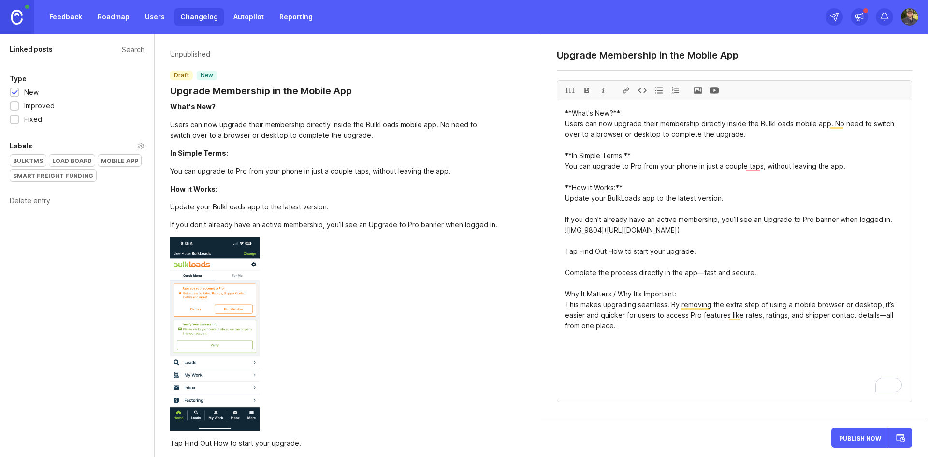
click at [729, 264] on textarea "**What's New?** Users can now upgrade their membership directly inside the Bulk…" at bounding box center [734, 251] width 354 height 302
click at [684, 290] on textarea "**What's New?** Users can now upgrade their membership directly inside the Bulk…" at bounding box center [734, 251] width 354 height 302
drag, startPoint x: 684, startPoint y: 291, endPoint x: 612, endPoint y: 293, distance: 71.6
type textarea "**What's New?** Users can now upgrade their membership directly inside the Bulk…"
click at [104, 161] on div "Mobile App" at bounding box center [119, 161] width 43 height 12
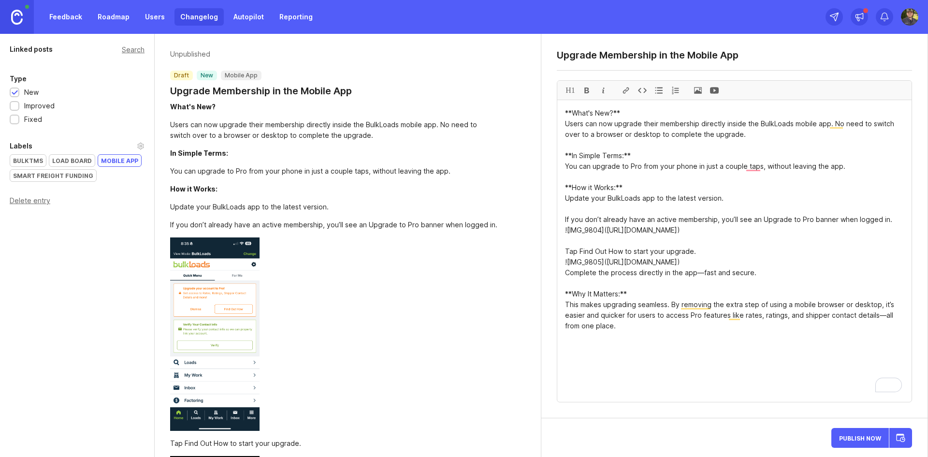
click at [857, 439] on span "Publish Now" at bounding box center [860, 438] width 42 height 6
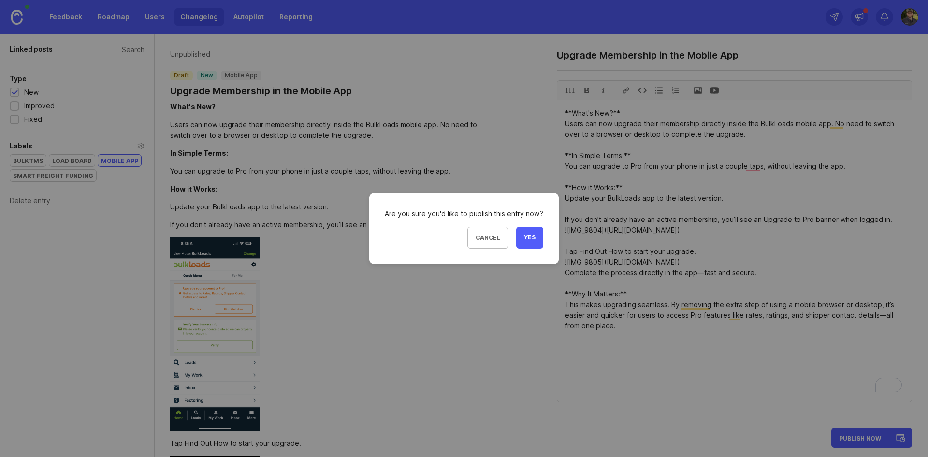
click at [536, 242] on button "Yes" at bounding box center [529, 238] width 27 height 22
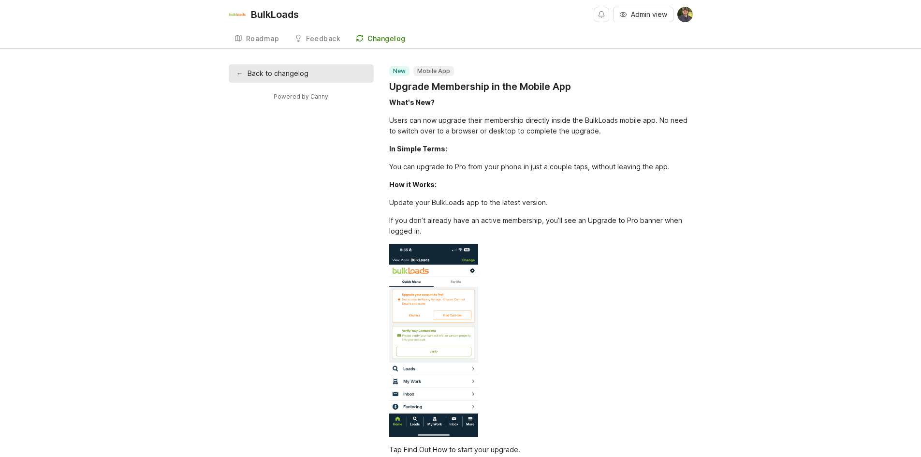
click at [329, 36] on div "Feedback" at bounding box center [323, 38] width 34 height 7
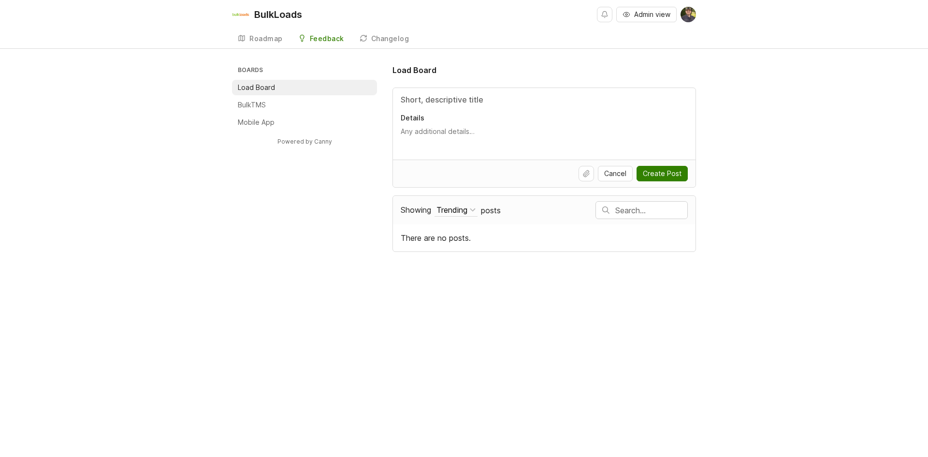
click at [247, 38] on link "Roadmap" at bounding box center [260, 39] width 57 height 20
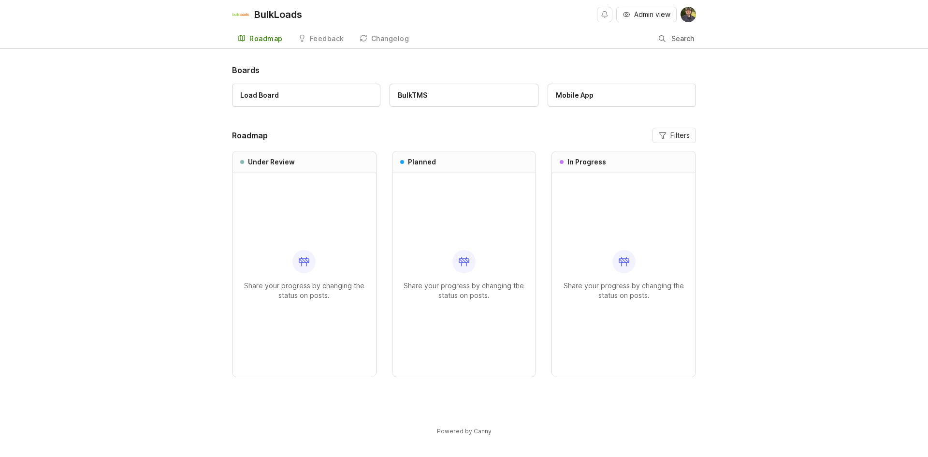
click at [338, 44] on link "Feedback" at bounding box center [322, 39] width 58 height 20
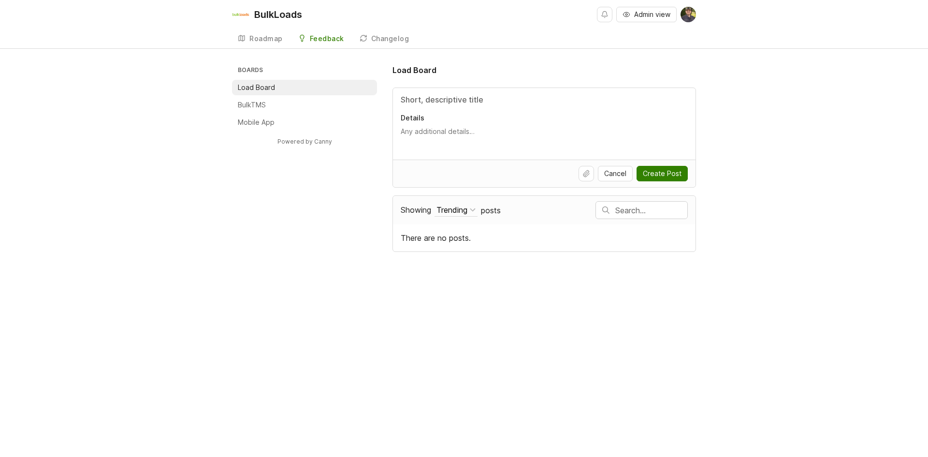
click at [190, 85] on div "Boards Load Board BulkTMS Mobile App Powered by Canny Load Board Details Cancel…" at bounding box center [464, 158] width 928 height 188
click at [268, 37] on div "Roadmap" at bounding box center [265, 38] width 33 height 7
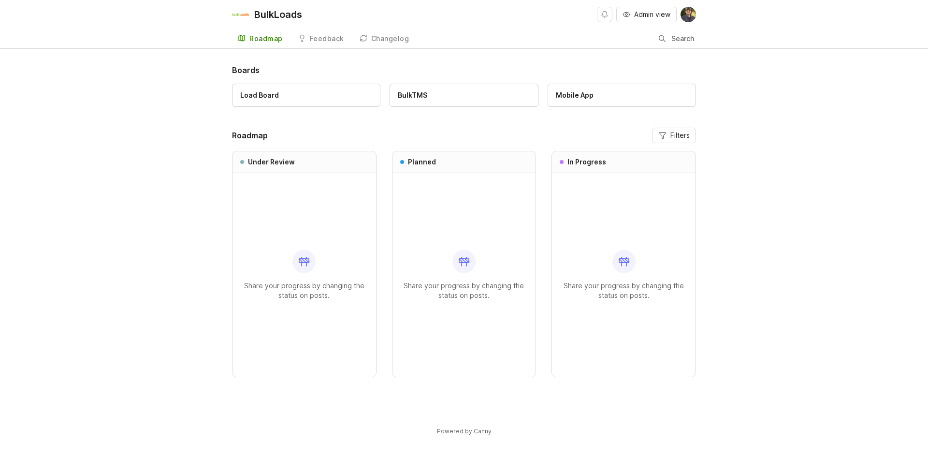
click at [781, 86] on div "Boards Load Board BulkTMS Mobile App Roadmap Filters Under Review Share your pr…" at bounding box center [464, 258] width 928 height 388
click at [683, 132] on span "Filters" at bounding box center [680, 136] width 19 height 10
click at [761, 153] on div "Boards Load Board BulkTMS Mobile App Roadmap Filters Under Review Share your pr…" at bounding box center [464, 258] width 928 height 388
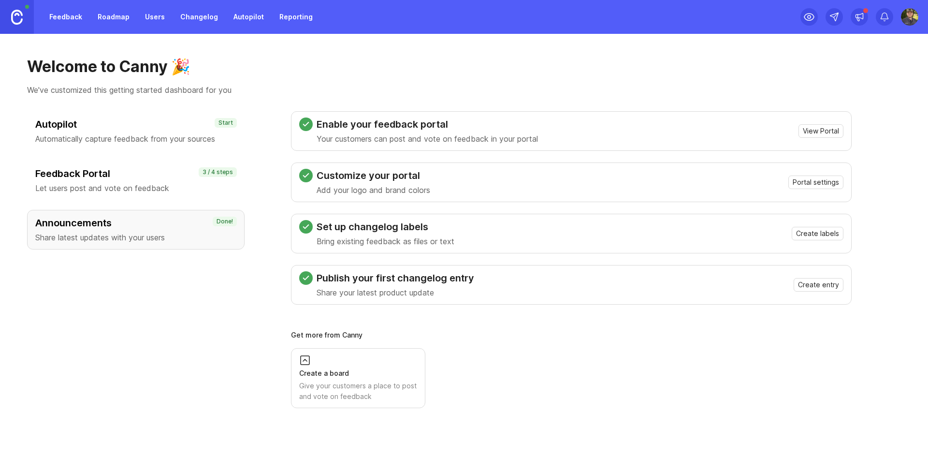
drag, startPoint x: 89, startPoint y: 13, endPoint x: 80, endPoint y: 14, distance: 8.8
click at [88, 13] on div "Feedback Roadmap Users Changelog Autopilot Reporting" at bounding box center [181, 16] width 275 height 17
click at [80, 14] on link "Feedback" at bounding box center [66, 16] width 44 height 17
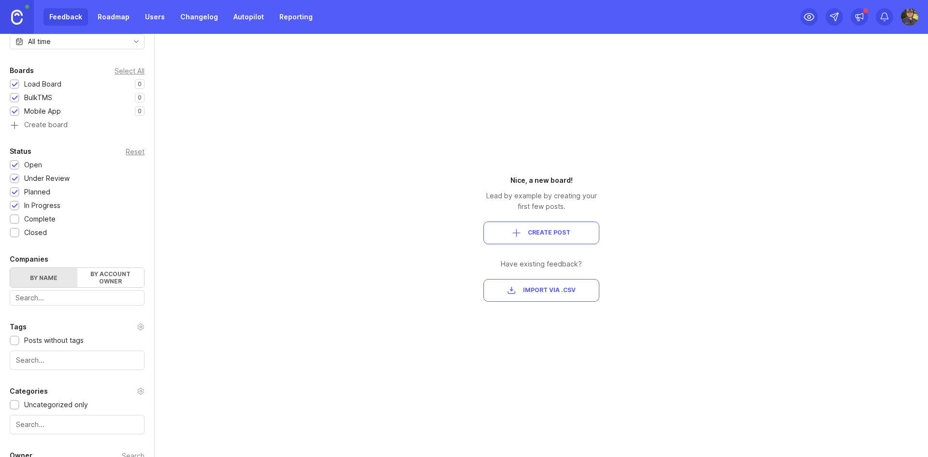
scroll to position [26, 0]
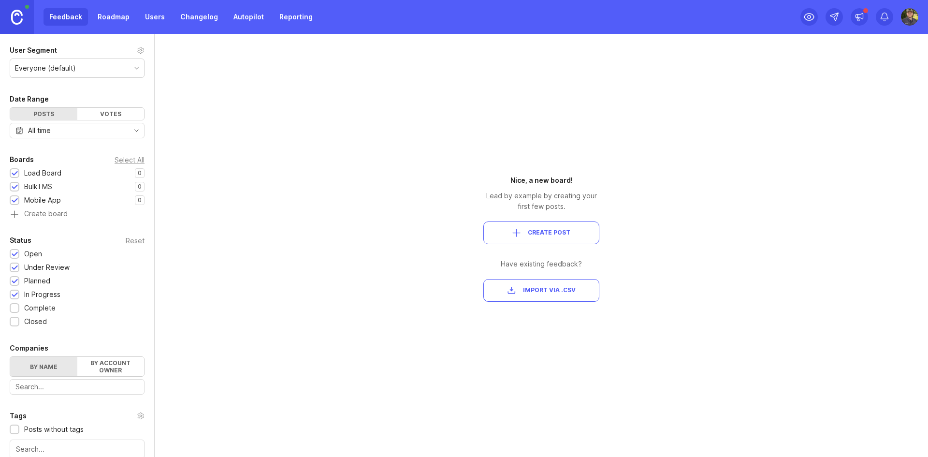
click at [103, 17] on link "Roadmap" at bounding box center [114, 16] width 44 height 17
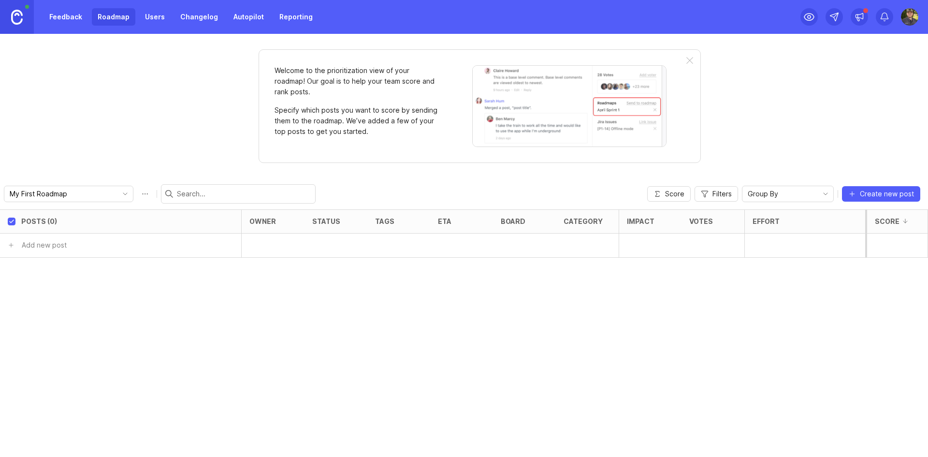
click at [83, 194] on input "My First Roadmap" at bounding box center [63, 194] width 107 height 11
click at [103, 169] on div "Welcome to the prioritization view of your roadmap! Our goal is to help your te…" at bounding box center [464, 245] width 928 height 423
click at [75, 23] on link "Feedback" at bounding box center [66, 16] width 44 height 17
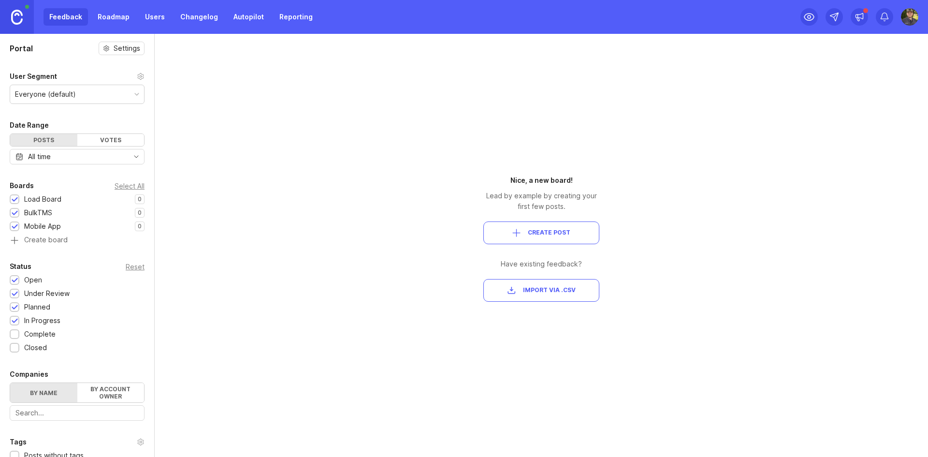
click at [103, 55] on div "Portal Settings User Segment Everyone (default) Date Range Posts Votes All time…" at bounding box center [77, 331] width 154 height 594
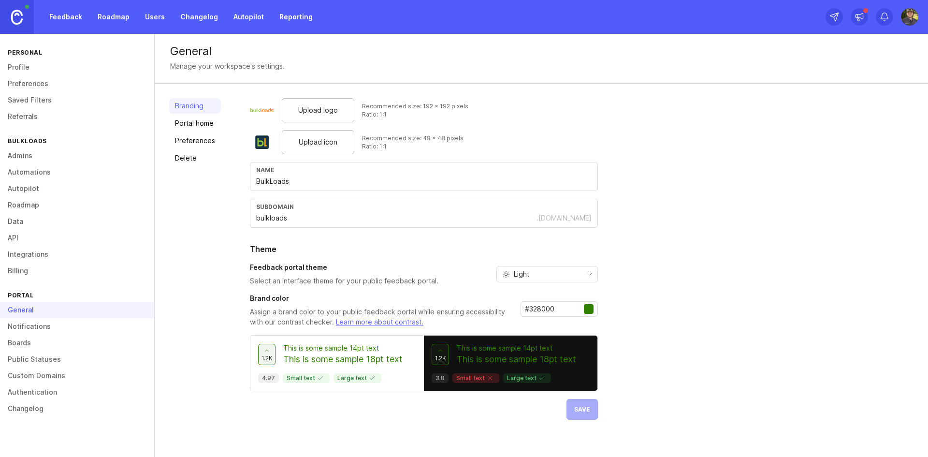
click at [67, 7] on div "Feedback Roadmap Users Changelog Autopilot Reporting" at bounding box center [159, 17] width 319 height 34
click at [66, 15] on link "Feedback" at bounding box center [66, 16] width 44 height 17
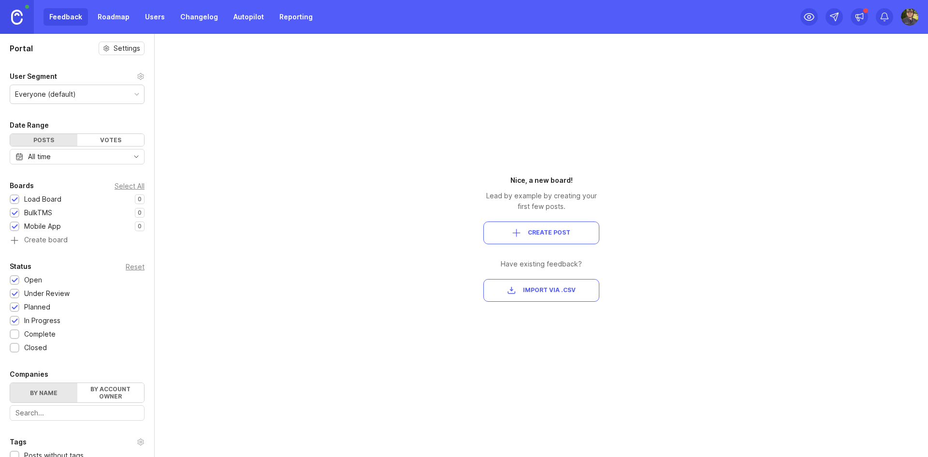
scroll to position [145, 0]
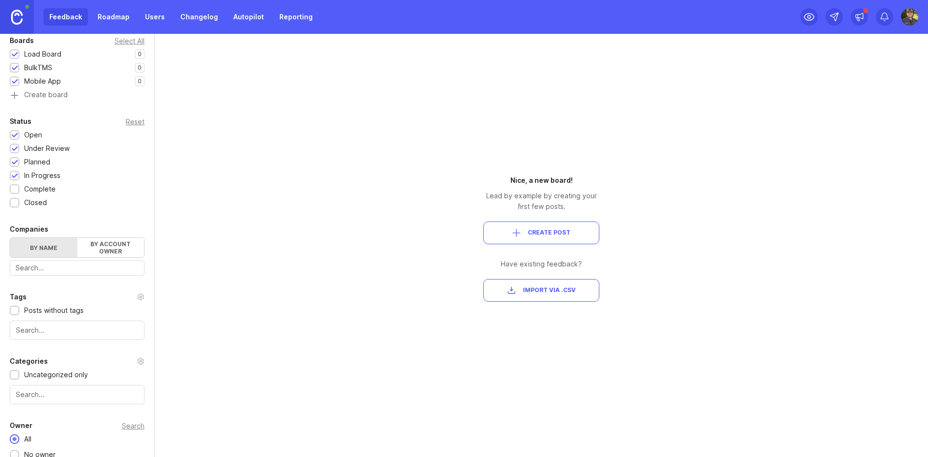
click at [19, 192] on div at bounding box center [15, 189] width 10 height 10
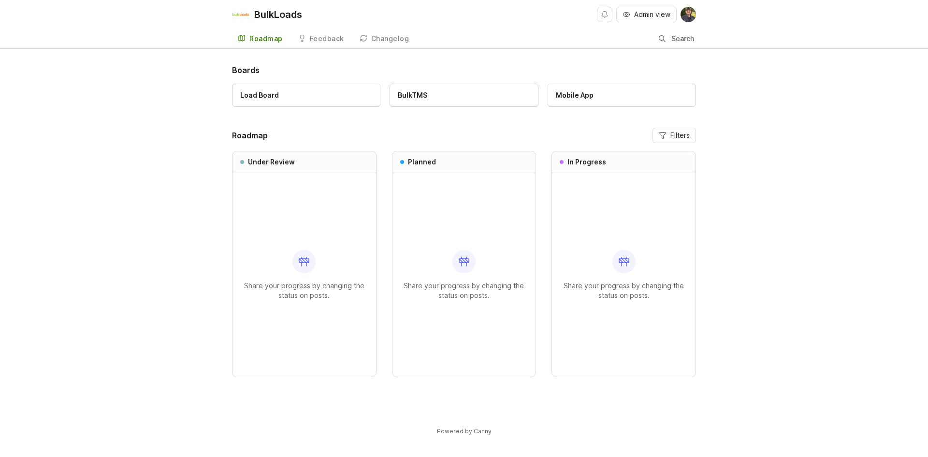
click at [669, 132] on button "Filters" at bounding box center [675, 135] width 44 height 15
click at [764, 140] on div "Boards Load Board BulkTMS Mobile App Roadmap Filters Under Review Share your pr…" at bounding box center [464, 258] width 928 height 388
click at [518, 204] on div "Share your progress by changing the status on posts." at bounding box center [464, 275] width 128 height 204
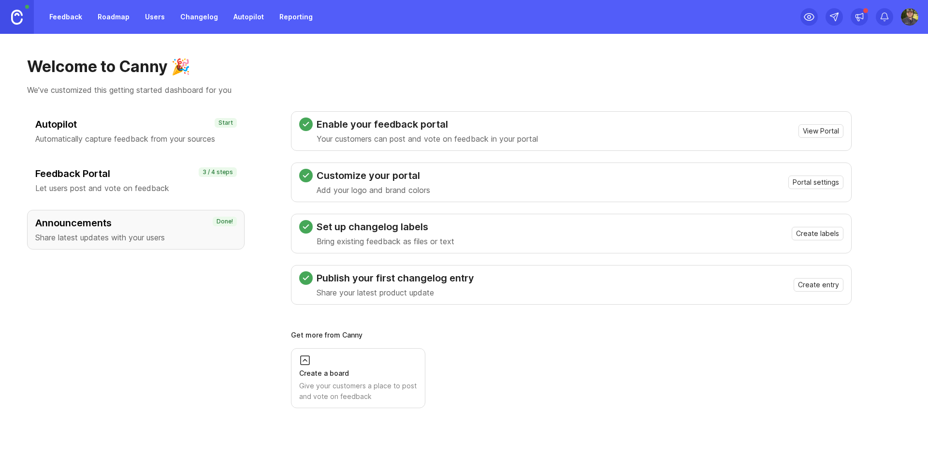
click at [43, 14] on div at bounding box center [22, 17] width 44 height 34
click at [58, 18] on link "Feedback" at bounding box center [66, 16] width 44 height 17
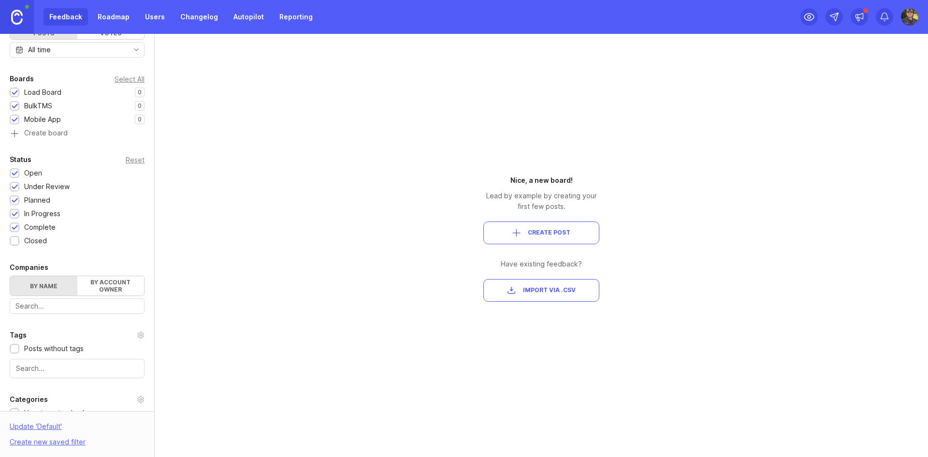
scroll to position [145, 0]
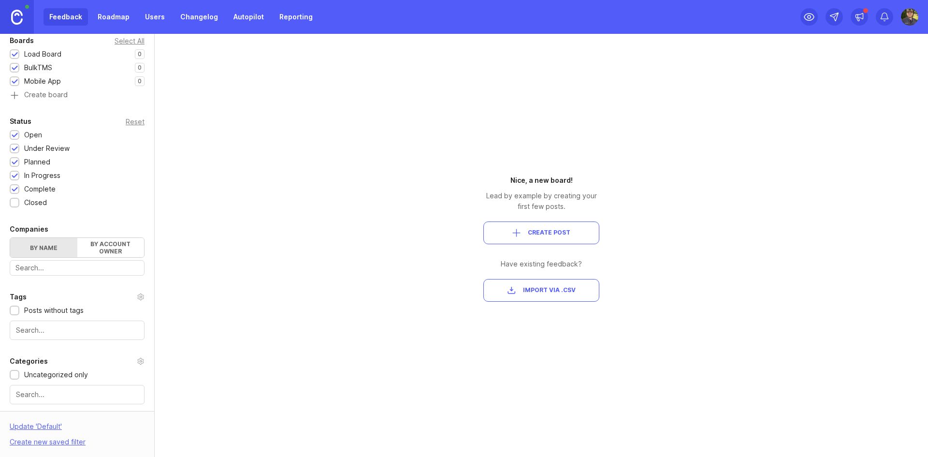
click at [16, 146] on div at bounding box center [15, 149] width 6 height 7
click at [15, 133] on div at bounding box center [15, 135] width 6 height 7
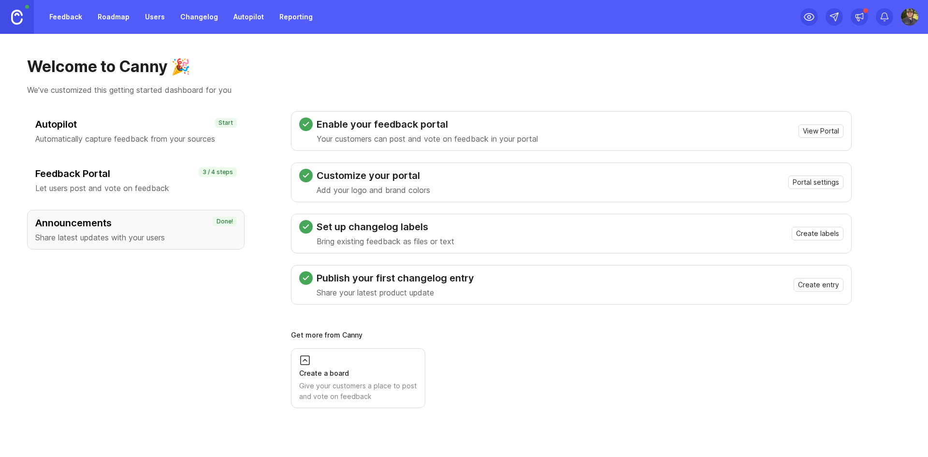
click at [67, 22] on link "Feedback" at bounding box center [66, 16] width 44 height 17
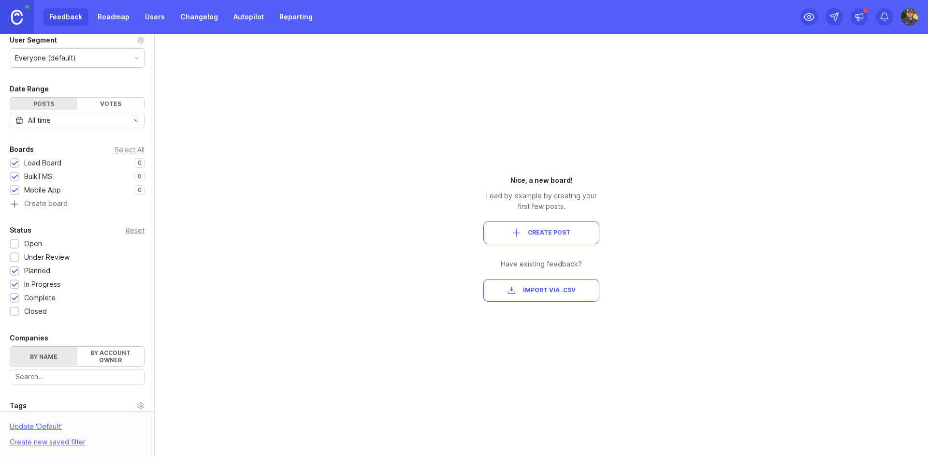
scroll to position [145, 0]
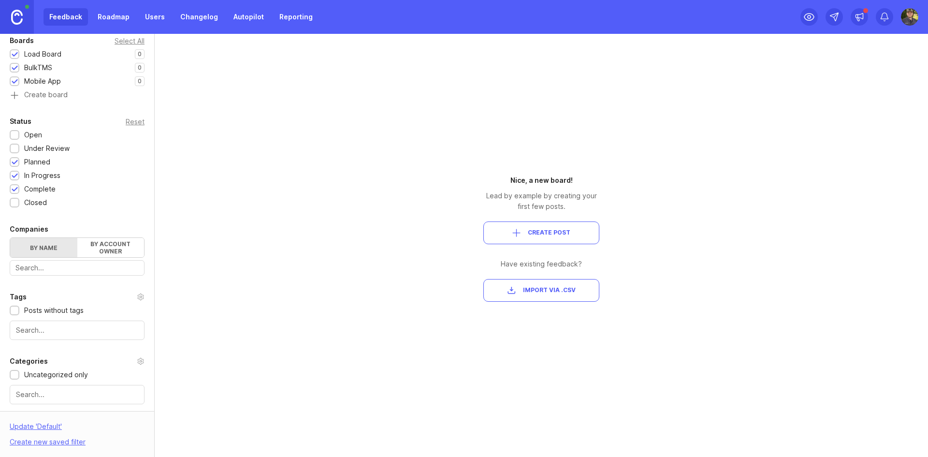
click at [16, 132] on div at bounding box center [15, 135] width 6 height 7
click at [19, 146] on div "Under Review" at bounding box center [42, 148] width 65 height 11
click at [16, 190] on div at bounding box center [15, 189] width 6 height 7
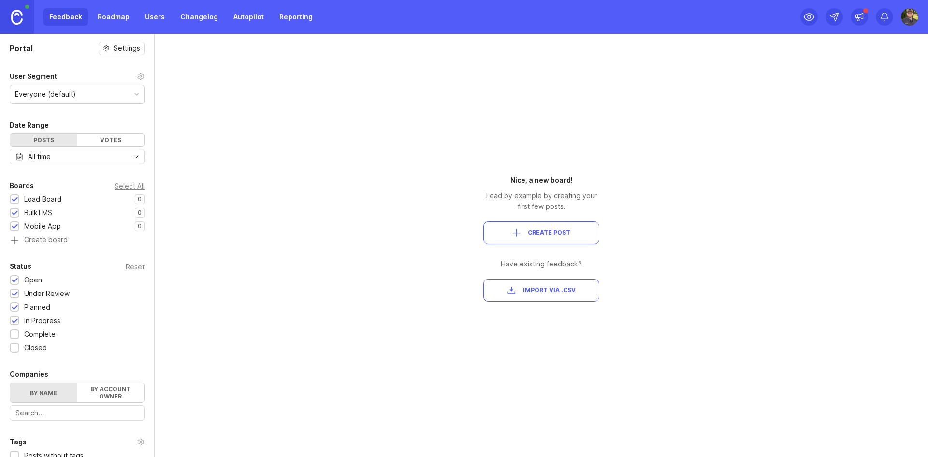
click at [137, 76] on icon at bounding box center [141, 77] width 8 height 8
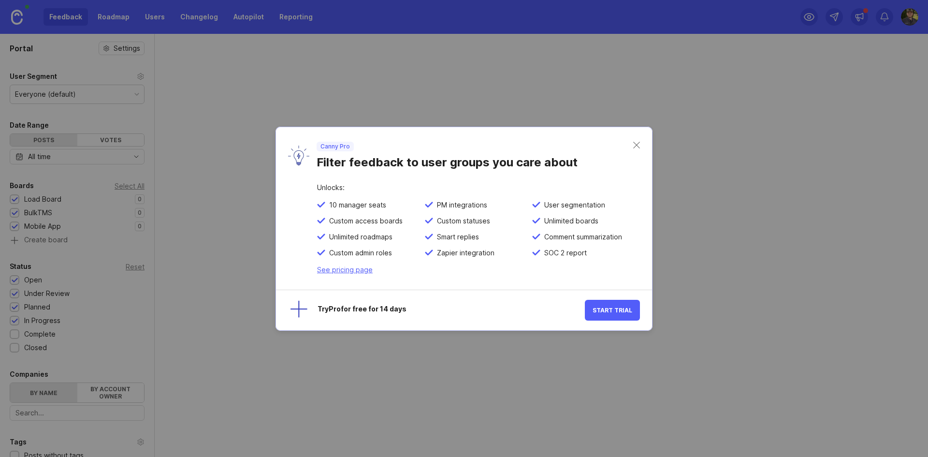
click at [646, 148] on div "Canny Pro Filter feedback to user groups you care about" at bounding box center [464, 155] width 376 height 57
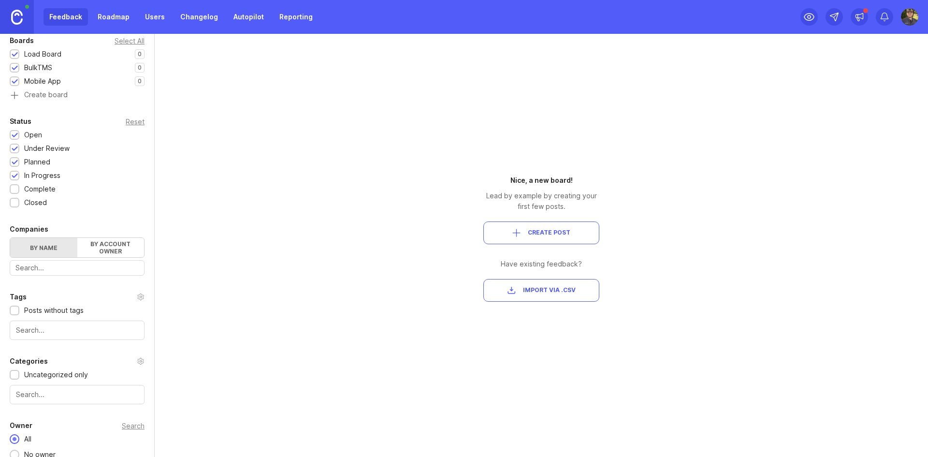
scroll to position [171, 0]
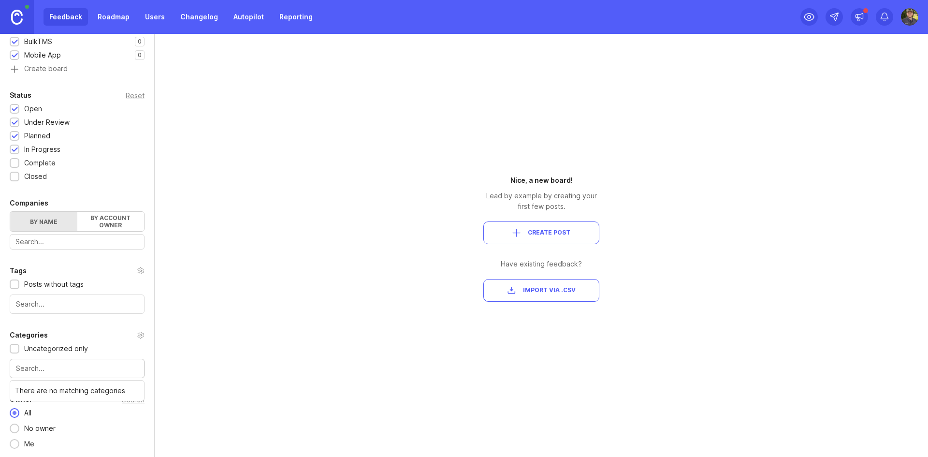
click at [89, 369] on input "text" at bounding box center [77, 368] width 122 height 11
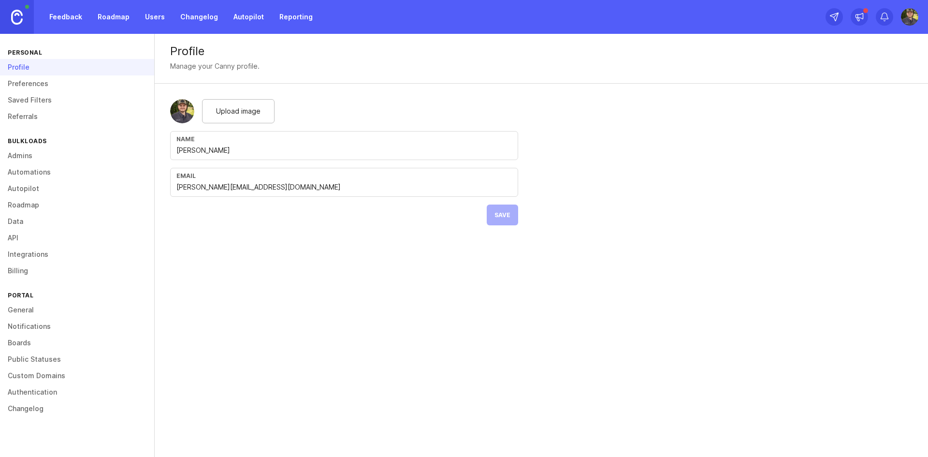
click at [78, 17] on link "Feedback" at bounding box center [66, 16] width 44 height 17
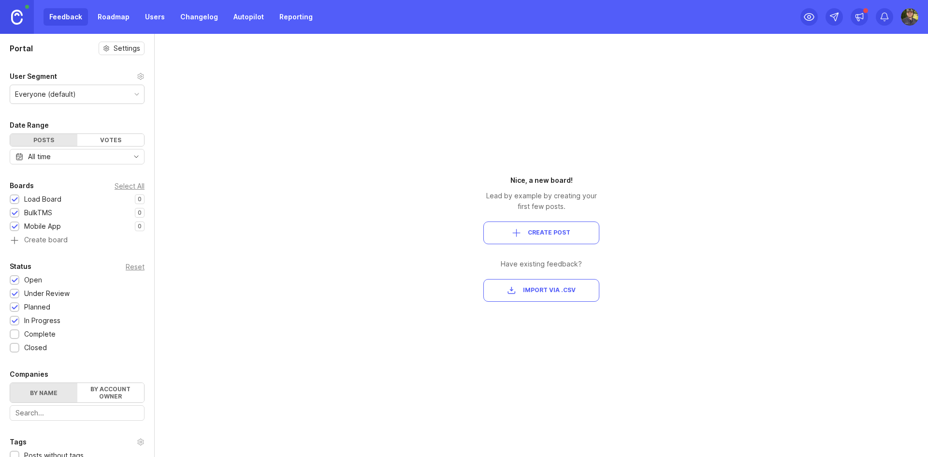
click at [109, 18] on link "Roadmap" at bounding box center [114, 16] width 44 height 17
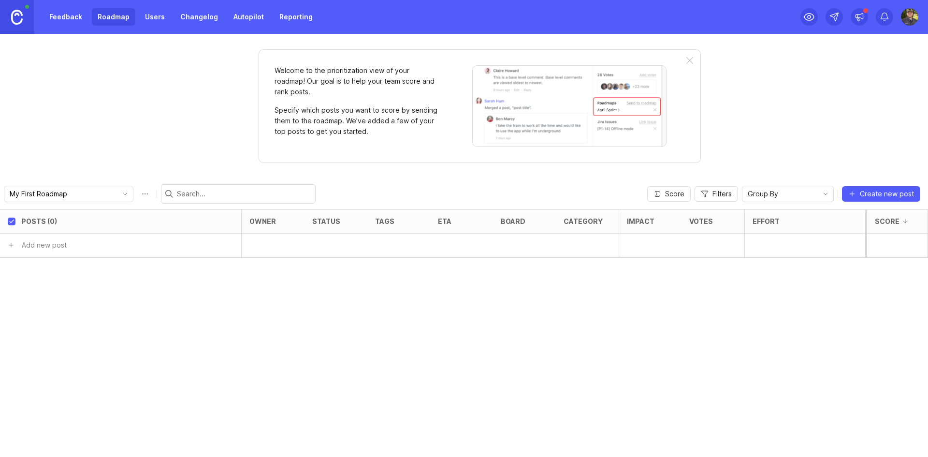
click at [72, 18] on link "Feedback" at bounding box center [66, 16] width 44 height 17
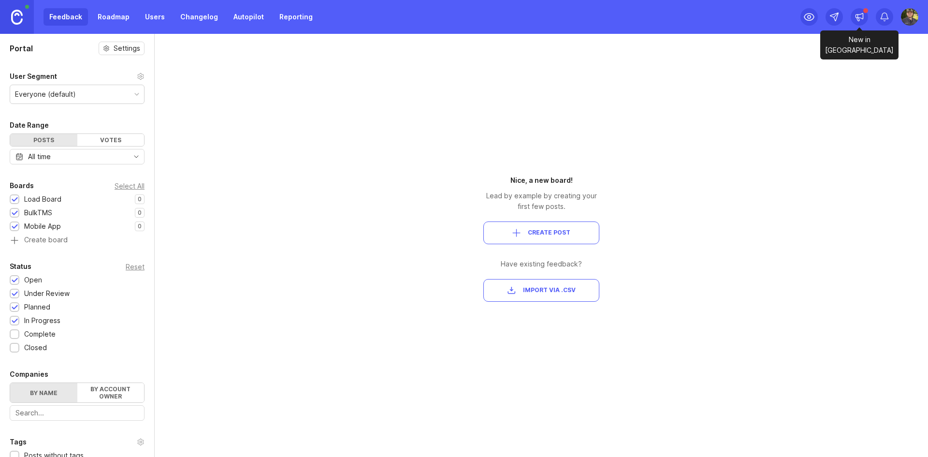
click at [859, 22] on div at bounding box center [859, 16] width 17 height 17
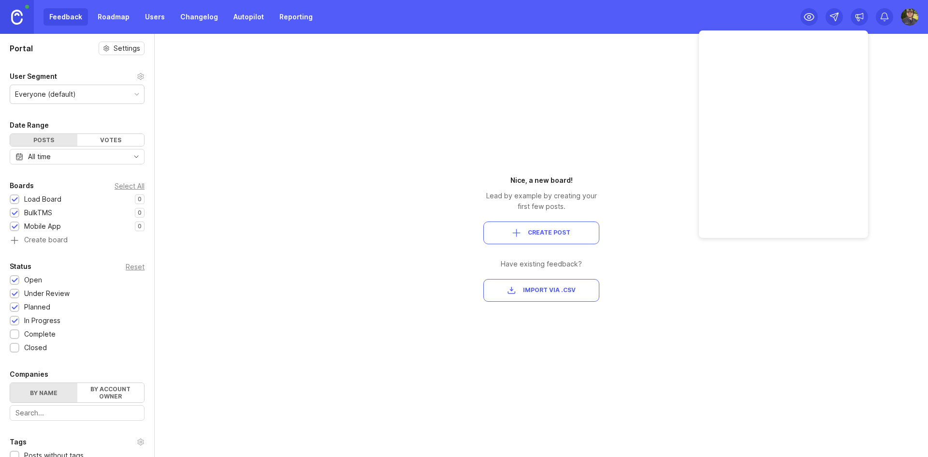
click at [767, 15] on div "Feedback Roadmap Users Changelog Autopilot Reporting" at bounding box center [464, 17] width 928 height 34
click at [696, 71] on div "Portal Settings User Segment Everyone (default) Date Range Posts Votes All time…" at bounding box center [464, 245] width 928 height 423
drag, startPoint x: 811, startPoint y: 120, endPoint x: 791, endPoint y: 120, distance: 19.8
click at [811, 120] on div "Portal Settings User Segment Everyone (default) Date Range Posts Votes All time…" at bounding box center [464, 245] width 928 height 423
click at [147, 20] on link "Users" at bounding box center [154, 16] width 31 height 17
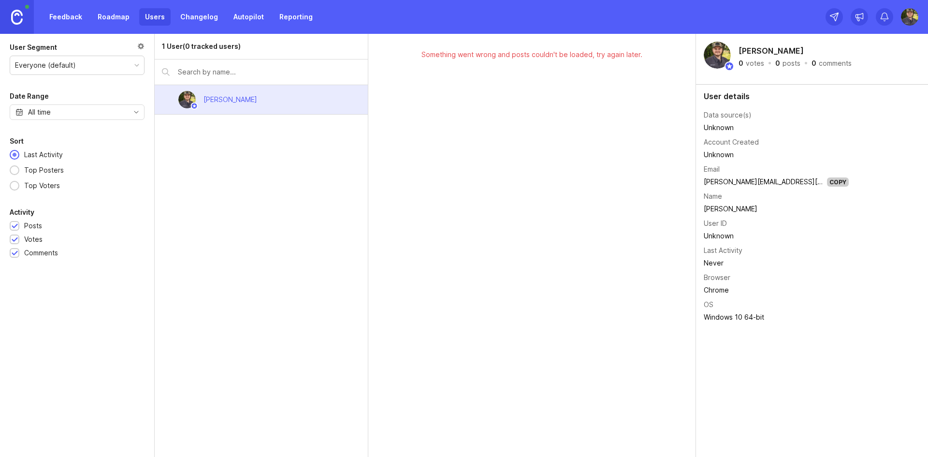
click at [903, 15] on img at bounding box center [909, 16] width 17 height 17
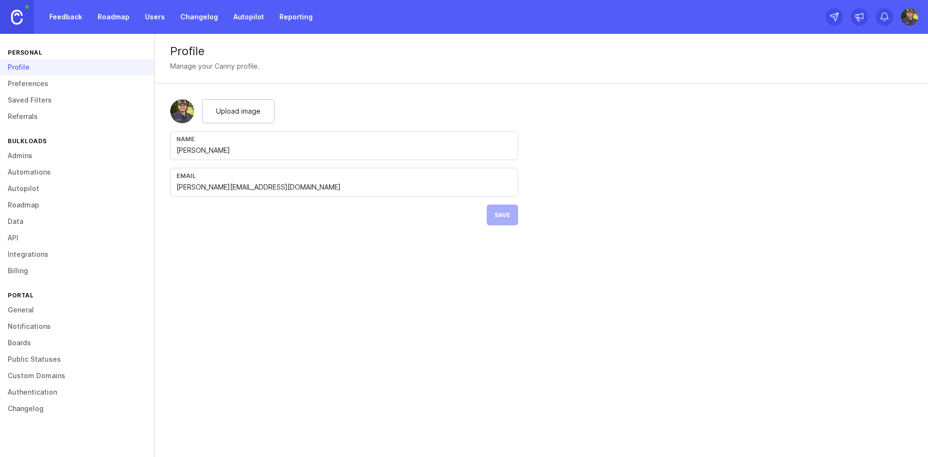
click at [43, 252] on link "Integrations" at bounding box center [77, 254] width 154 height 16
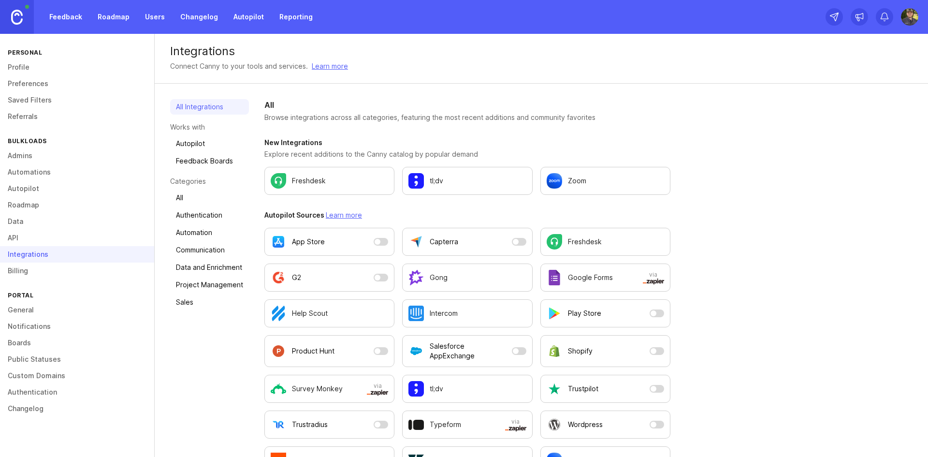
click at [31, 269] on link "Billing" at bounding box center [77, 271] width 154 height 16
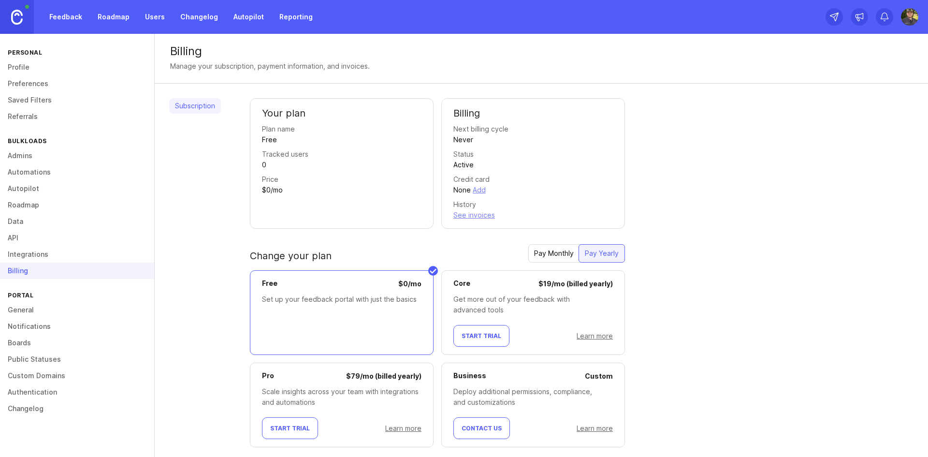
scroll to position [20, 0]
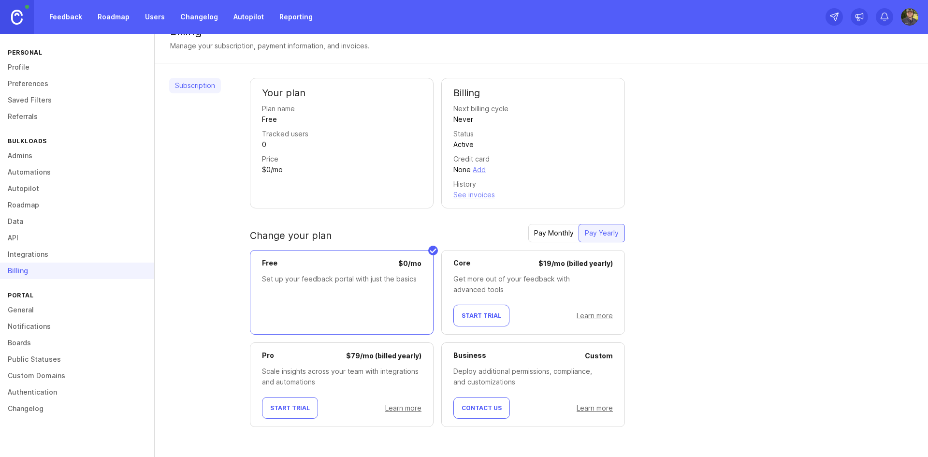
click at [16, 251] on link "Integrations" at bounding box center [77, 254] width 154 height 16
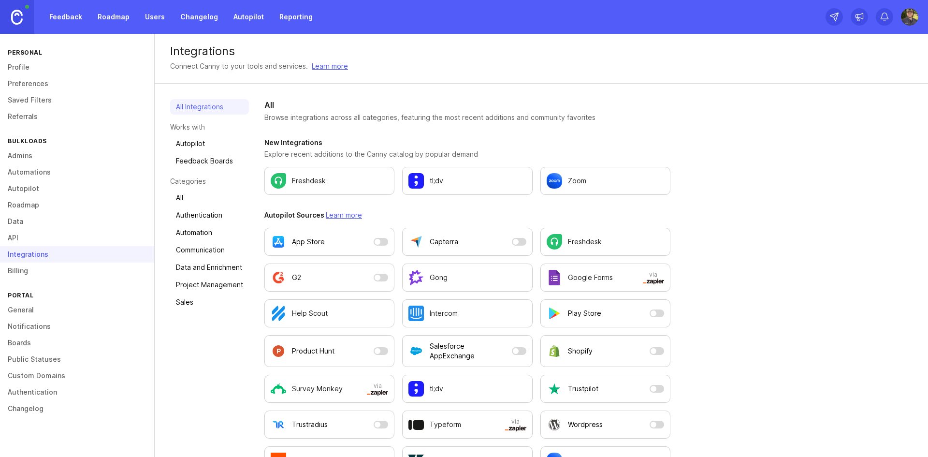
click at [36, 149] on link "Admins" at bounding box center [77, 155] width 154 height 16
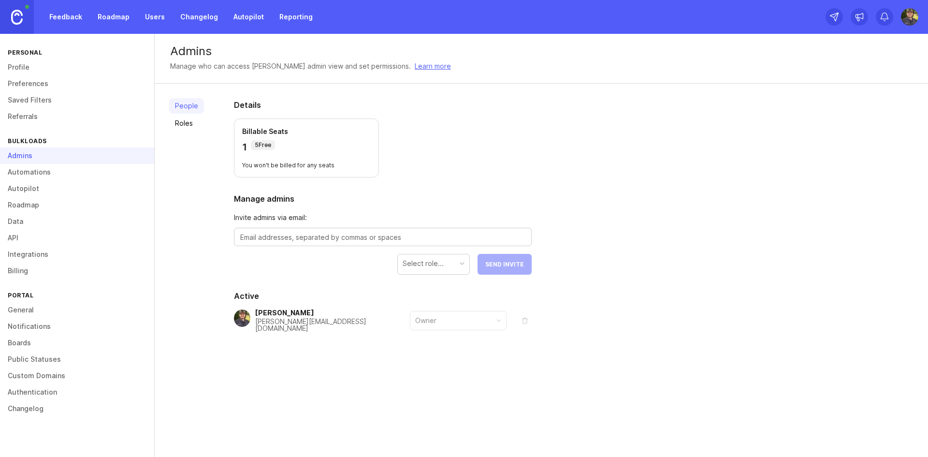
click at [292, 240] on textarea at bounding box center [382, 237] width 285 height 11
type textarea "cale@bulkloads.com"
click at [343, 287] on div "Details Billable Seats 1 5 Free You won't be billed for any seats Manage admins…" at bounding box center [383, 239] width 329 height 310
click at [447, 259] on div "Select role..." at bounding box center [434, 263] width 72 height 18
click at [521, 264] on span "Send Invite" at bounding box center [504, 264] width 39 height 7
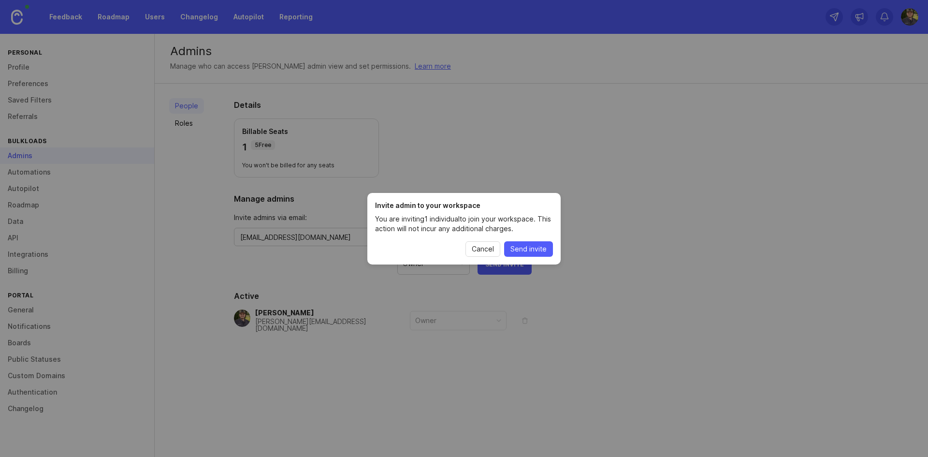
drag, startPoint x: 534, startPoint y: 245, endPoint x: 555, endPoint y: 254, distance: 22.7
click at [535, 245] on span "Send invite" at bounding box center [529, 249] width 36 height 10
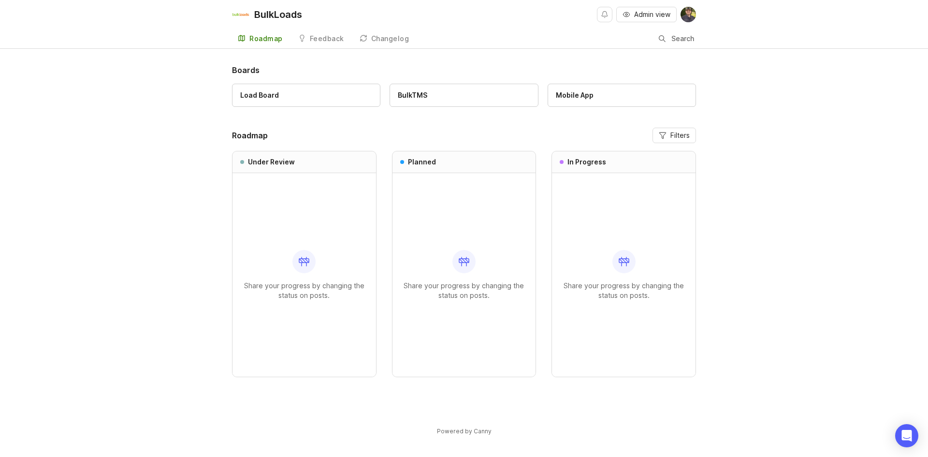
drag, startPoint x: 382, startPoint y: 37, endPoint x: 459, endPoint y: 62, distance: 80.9
click at [382, 37] on div "Changelog" at bounding box center [390, 38] width 38 height 7
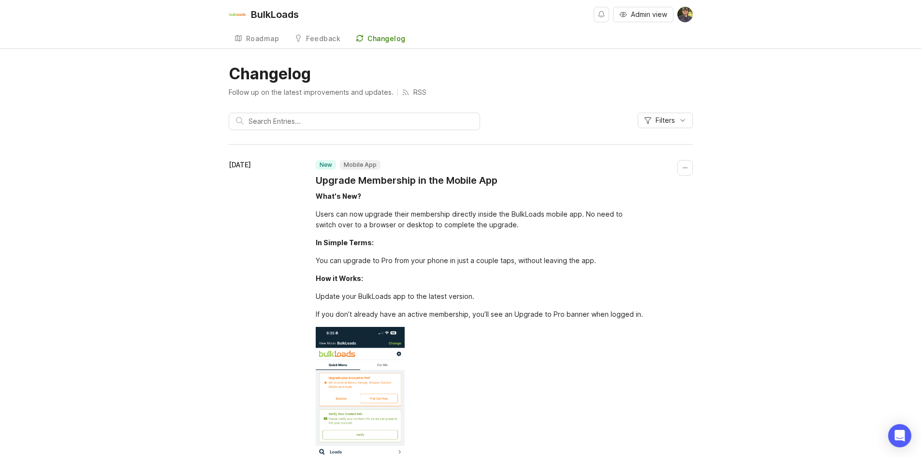
click at [488, 90] on div "Follow up on the latest improvements and updates. RSS" at bounding box center [461, 93] width 464 height 10
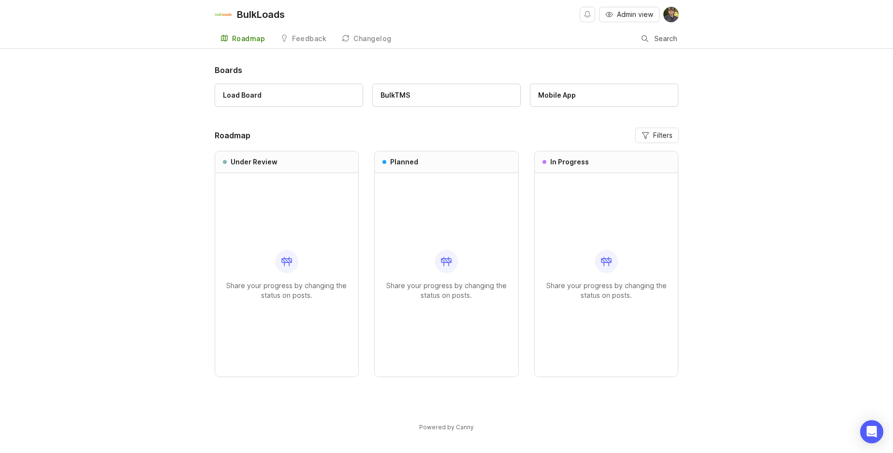
click at [389, 39] on link "Changelog" at bounding box center [366, 39] width 61 height 20
